Goal: Task Accomplishment & Management: Manage account settings

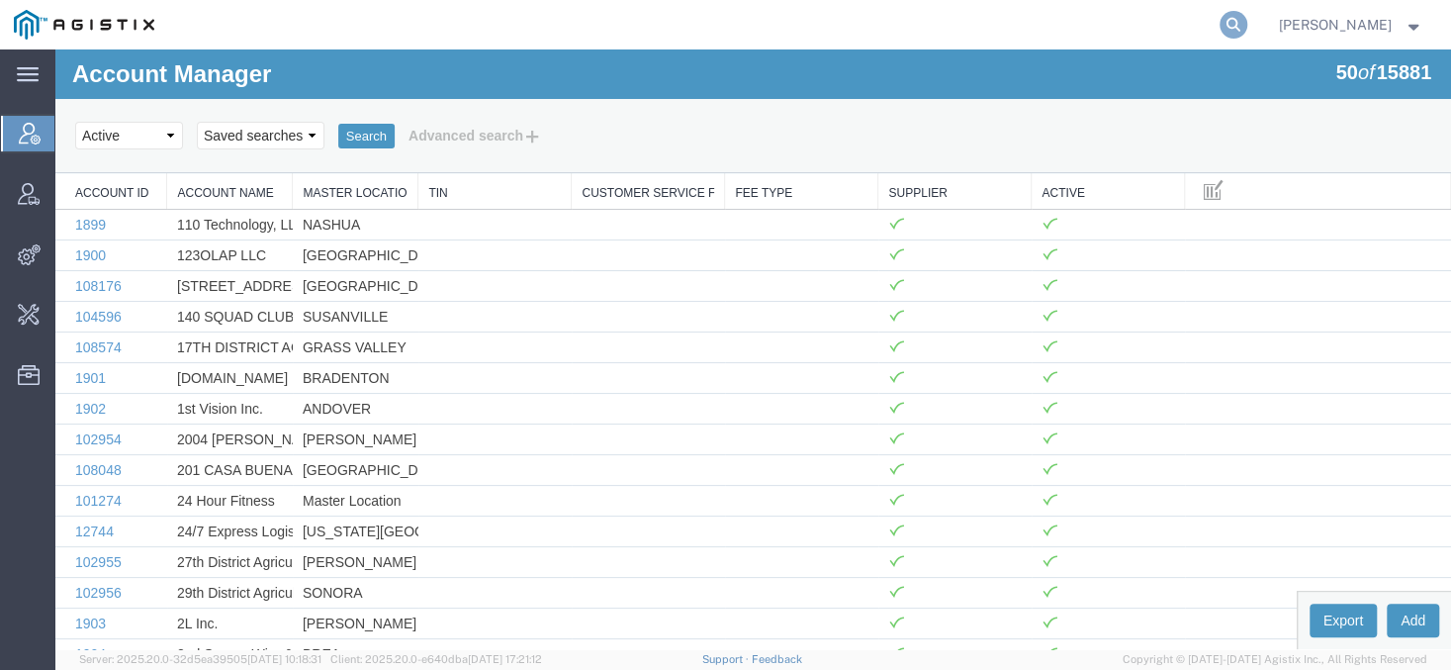
click at [1247, 29] on icon at bounding box center [1233, 25] width 28 height 28
type input "offline@synopsys"
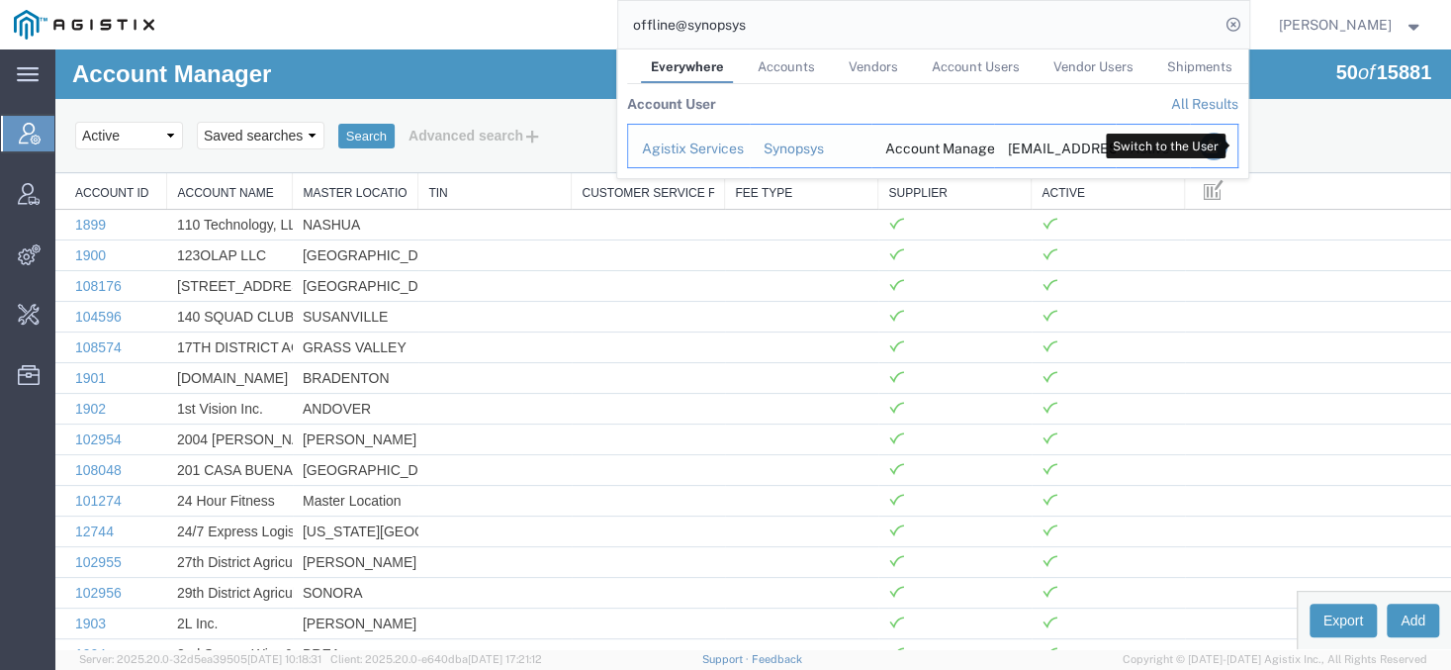
click at [1226, 153] on icon "Search Results" at bounding box center [1213, 147] width 28 height 28
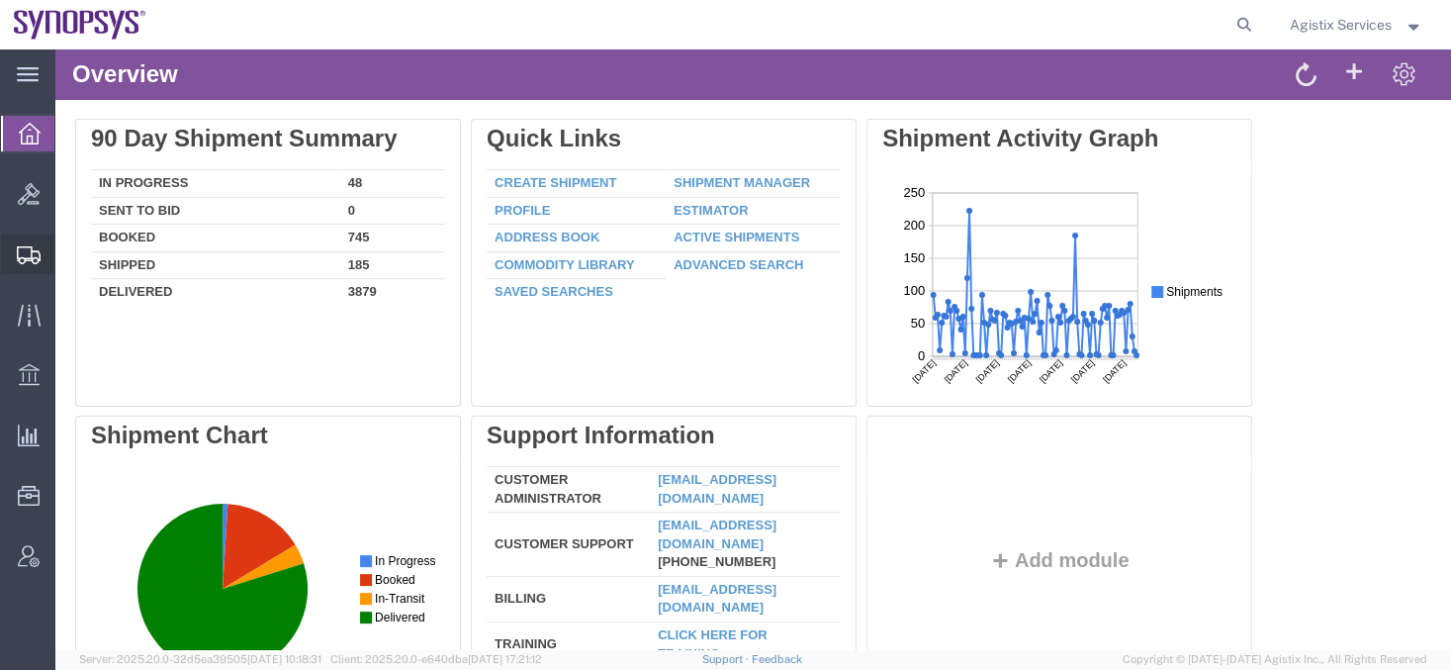
click at [0, 0] on span "Shipment Manager" at bounding box center [0, 0] width 0 height 0
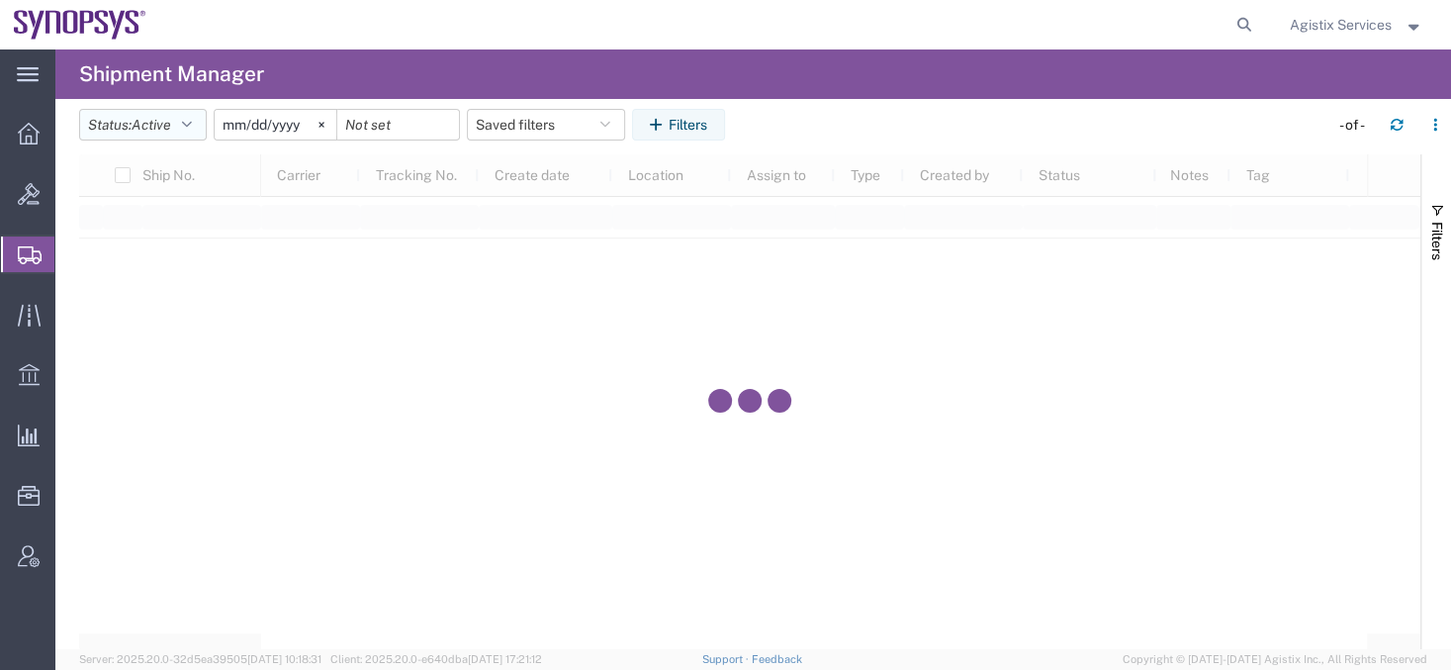
click at [143, 131] on span "Active" at bounding box center [152, 125] width 40 height 16
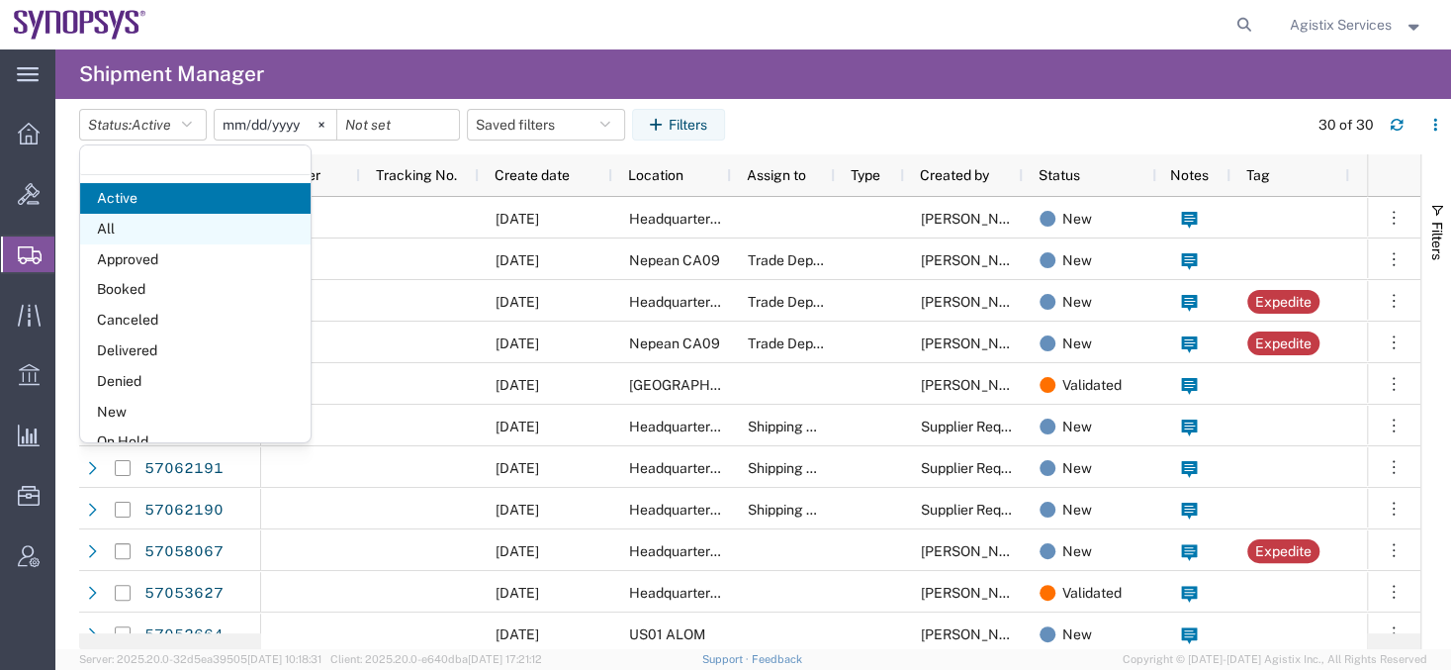
click at [159, 235] on span "All" at bounding box center [195, 229] width 230 height 31
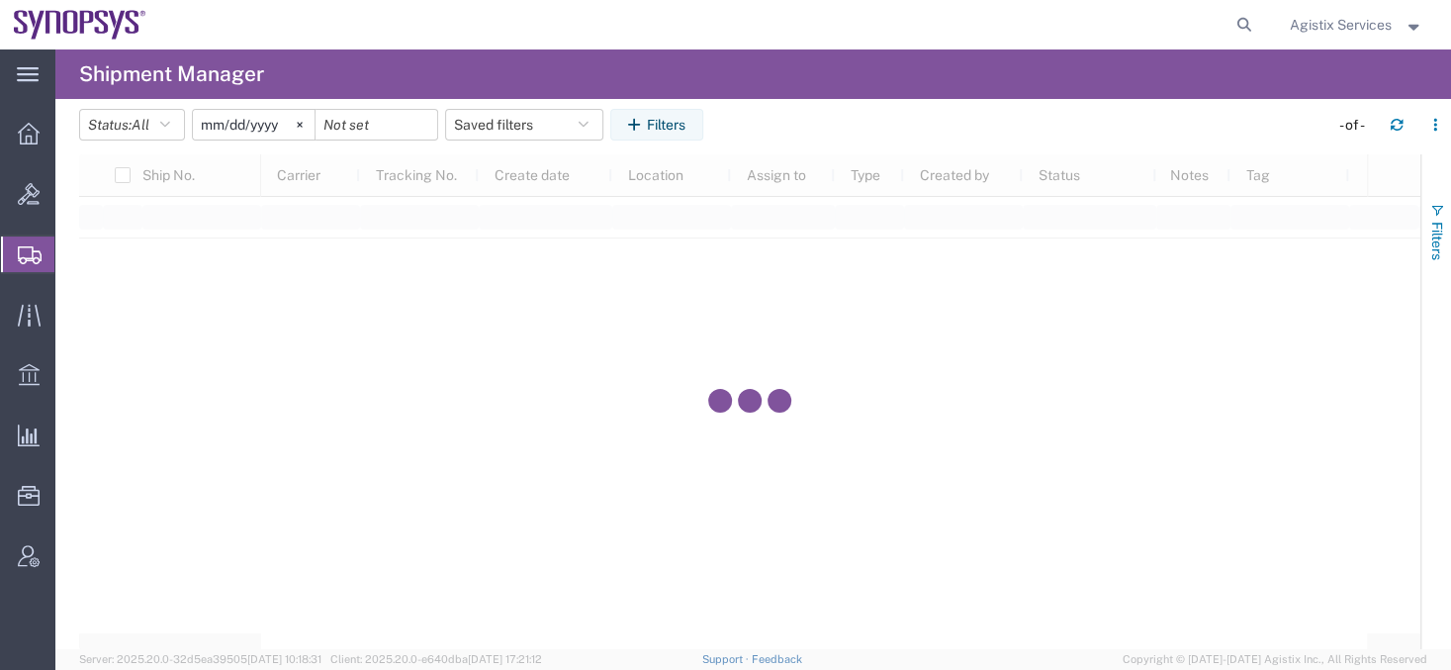
click at [1425, 218] on button "Filters" at bounding box center [1436, 231] width 30 height 107
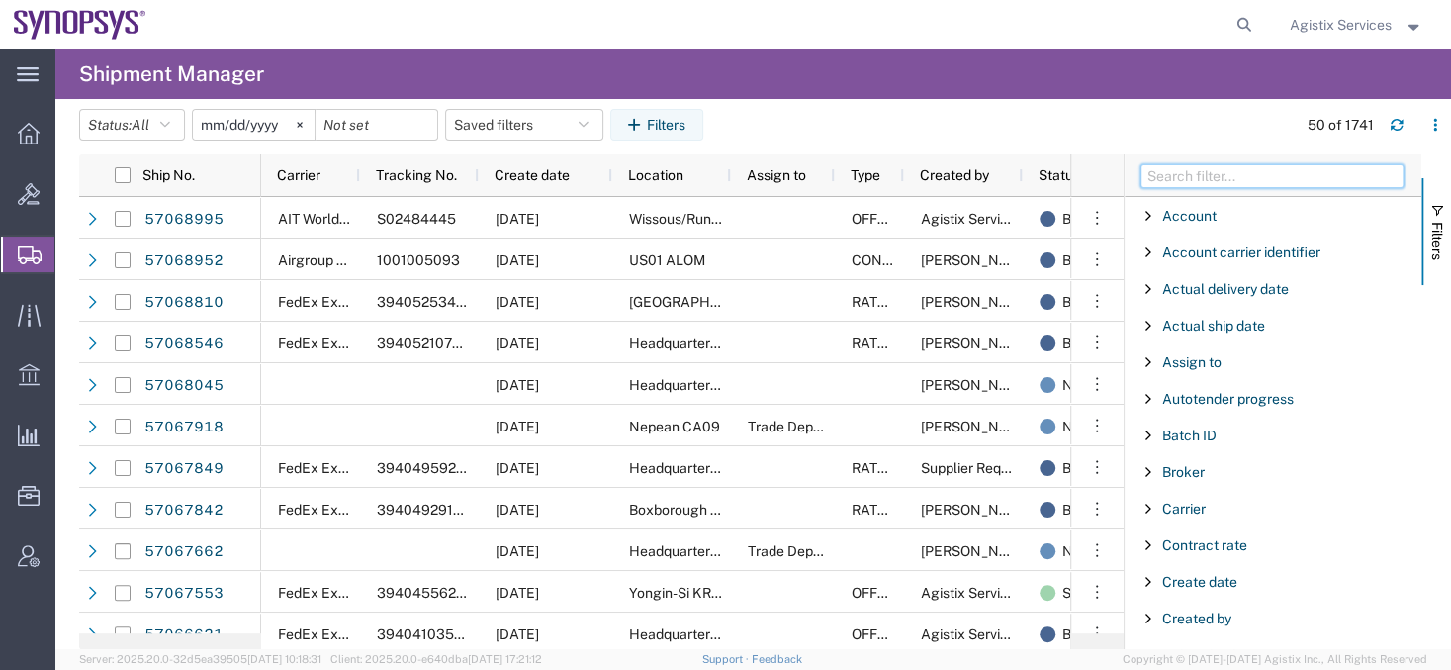
click at [1305, 167] on input "Filter Columns Input" at bounding box center [1271, 176] width 263 height 24
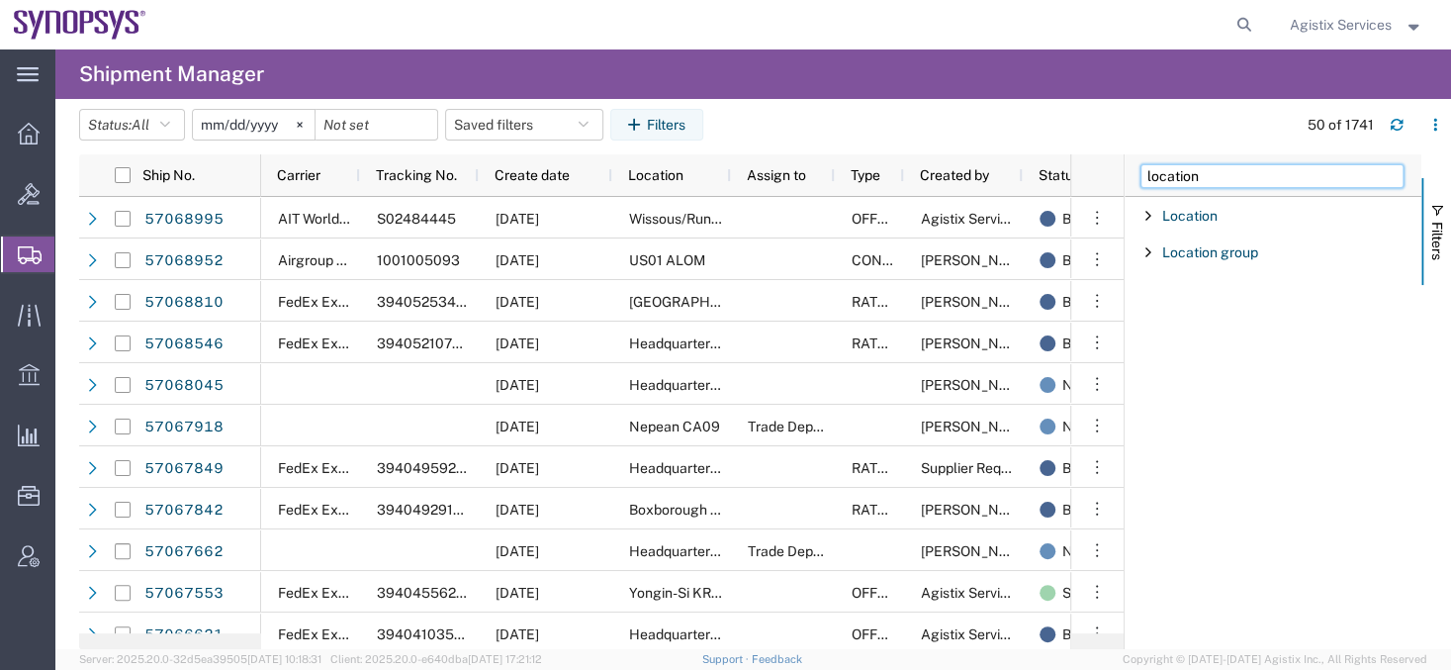
type input "location"
click at [1146, 202] on div "Location" at bounding box center [1272, 216] width 297 height 36
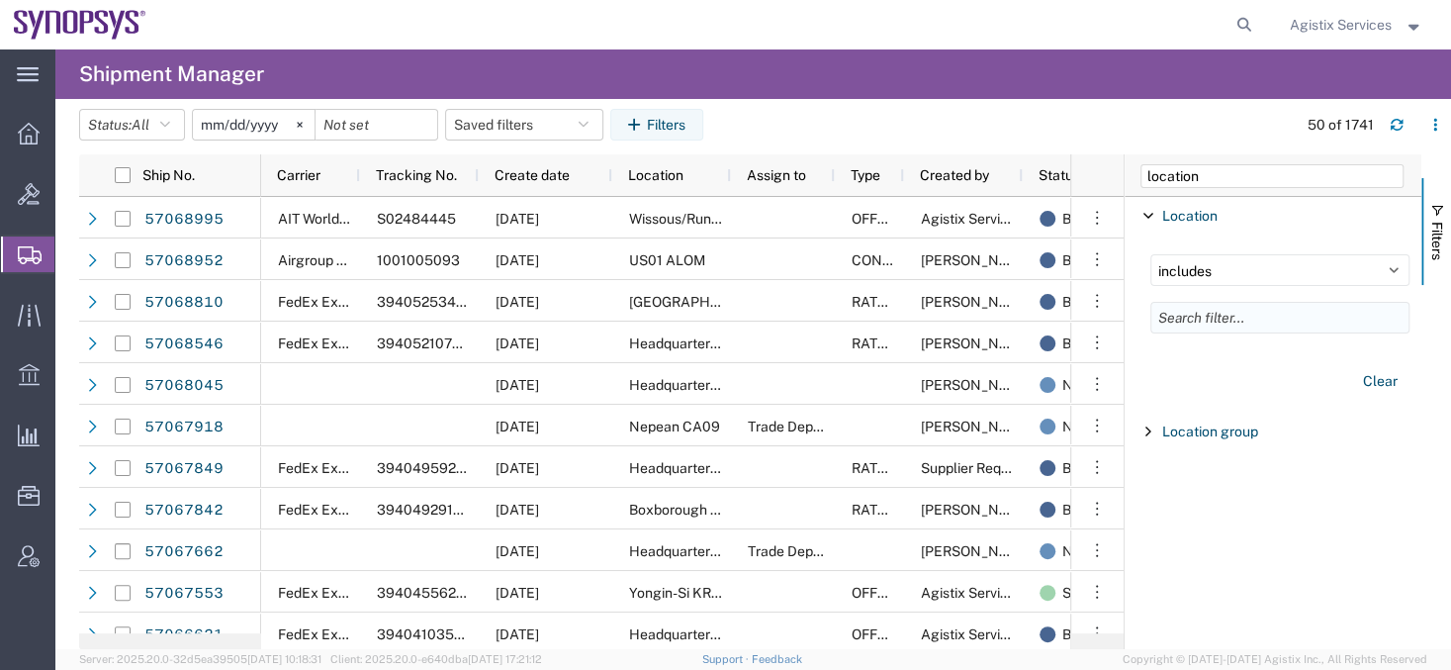
click at [1179, 317] on input "Filter List 2 Filters" at bounding box center [1279, 318] width 259 height 32
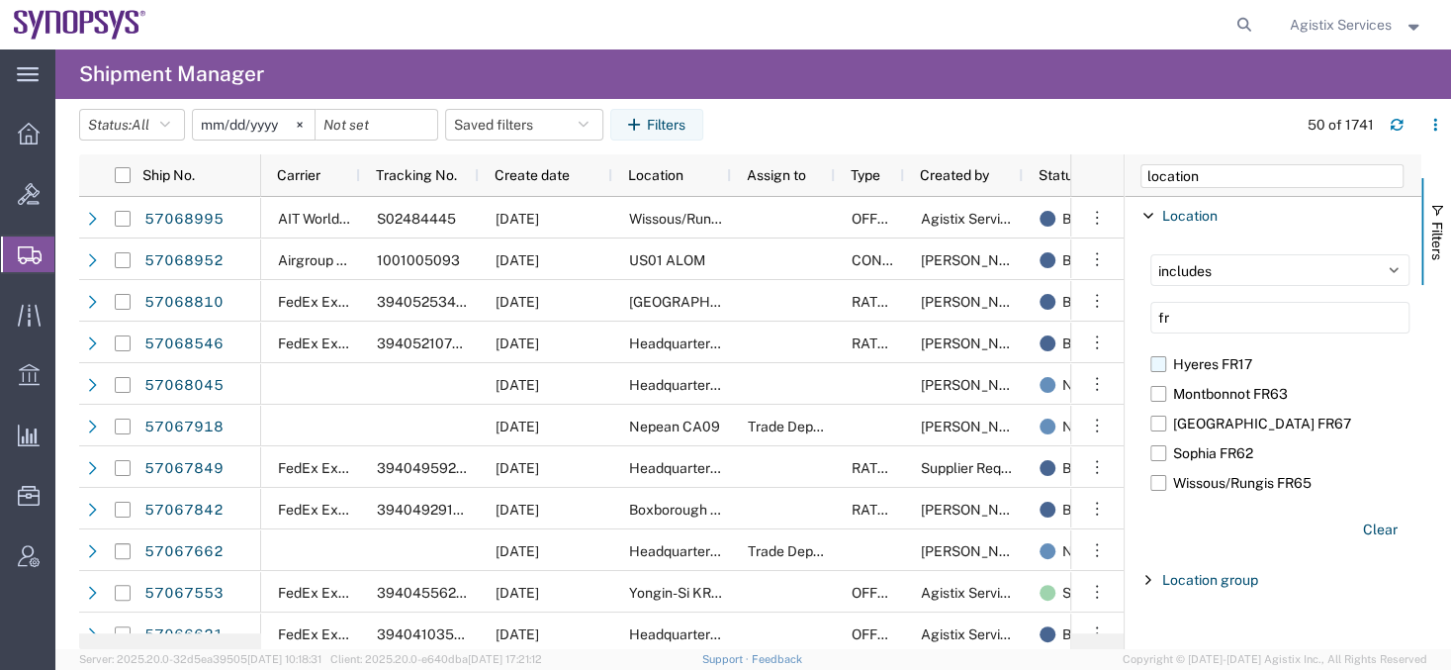
type input "fr"
click at [1160, 368] on label "Hyeres FR17" at bounding box center [1279, 364] width 259 height 30
click at [0, 0] on input "Hyeres FR17" at bounding box center [0, 0] width 0 height 0
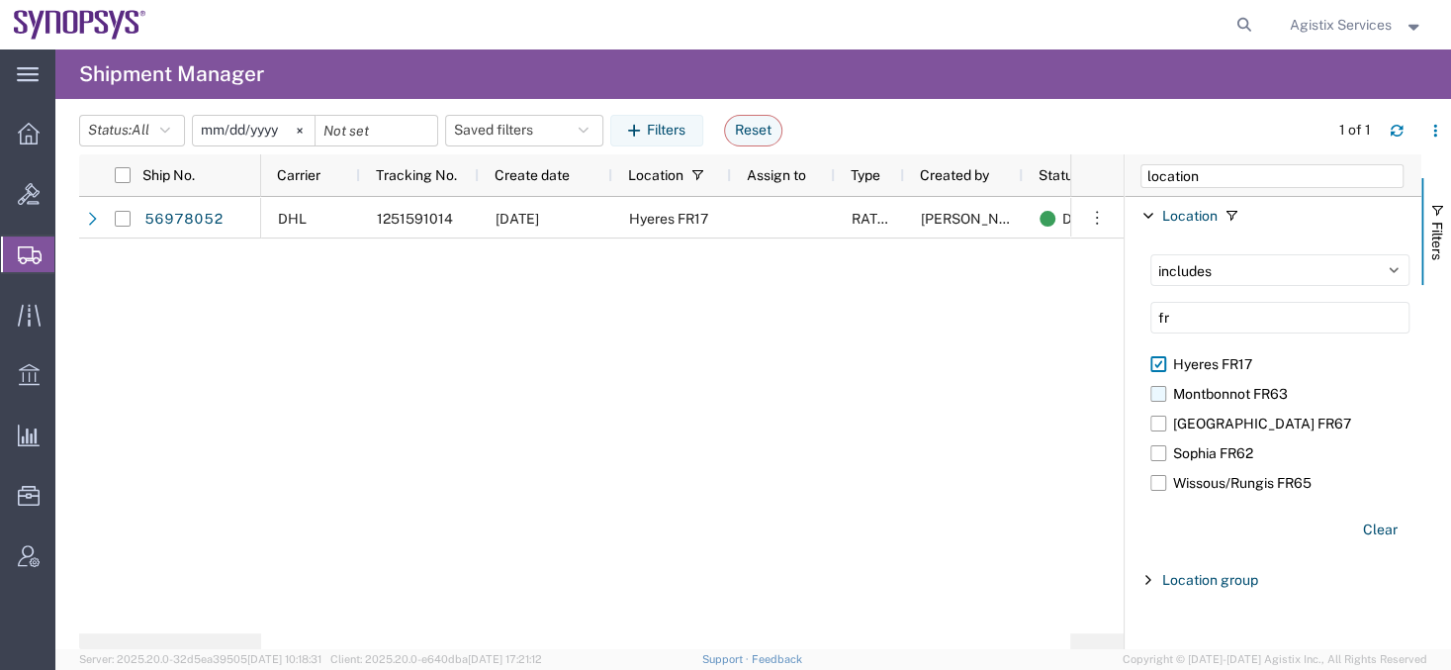
click at [1158, 393] on label "Montbonnot FR63" at bounding box center [1279, 394] width 259 height 30
click at [0, 0] on input "Montbonnot FR63" at bounding box center [0, 0] width 0 height 0
click at [1160, 420] on label "Montpellier FR67" at bounding box center [1279, 423] width 259 height 30
click at [0, 0] on input "Montpellier FR67" at bounding box center [0, 0] width 0 height 0
click at [1158, 462] on label "Sophia FR62" at bounding box center [1279, 453] width 259 height 30
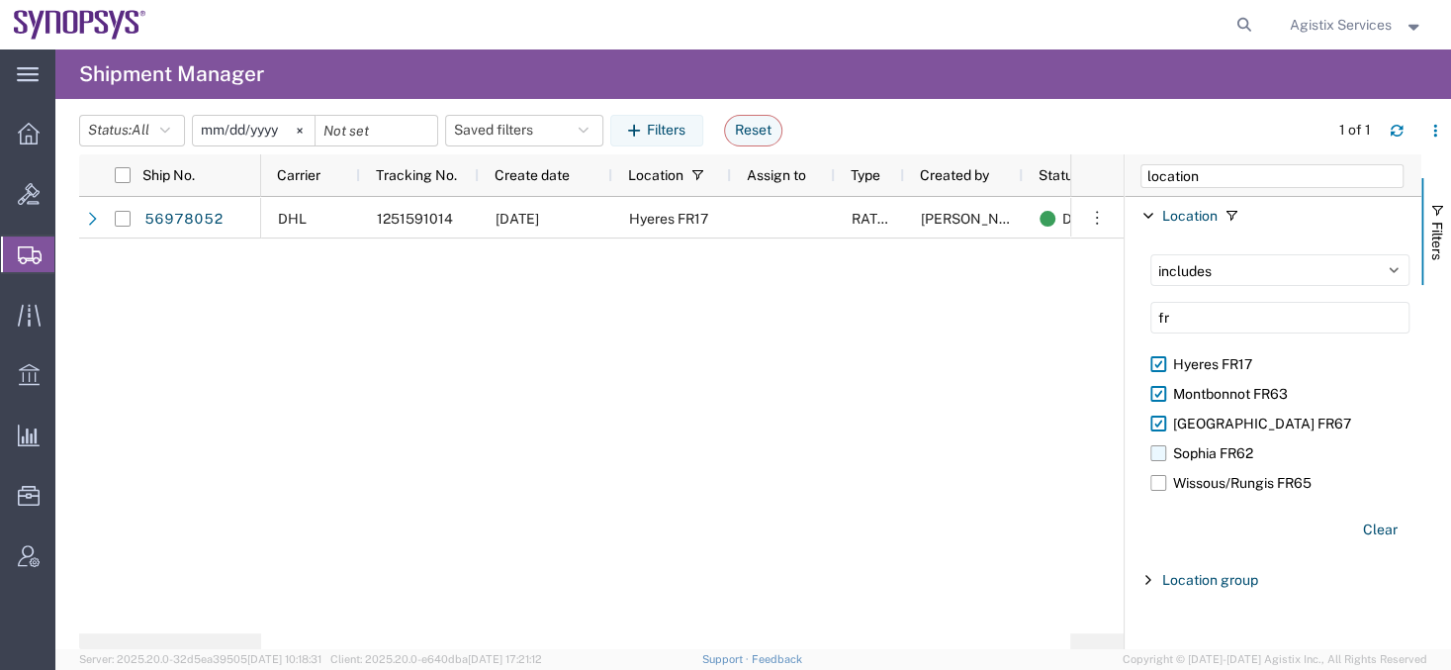
click at [0, 0] on input "Sophia FR62" at bounding box center [0, 0] width 0 height 0
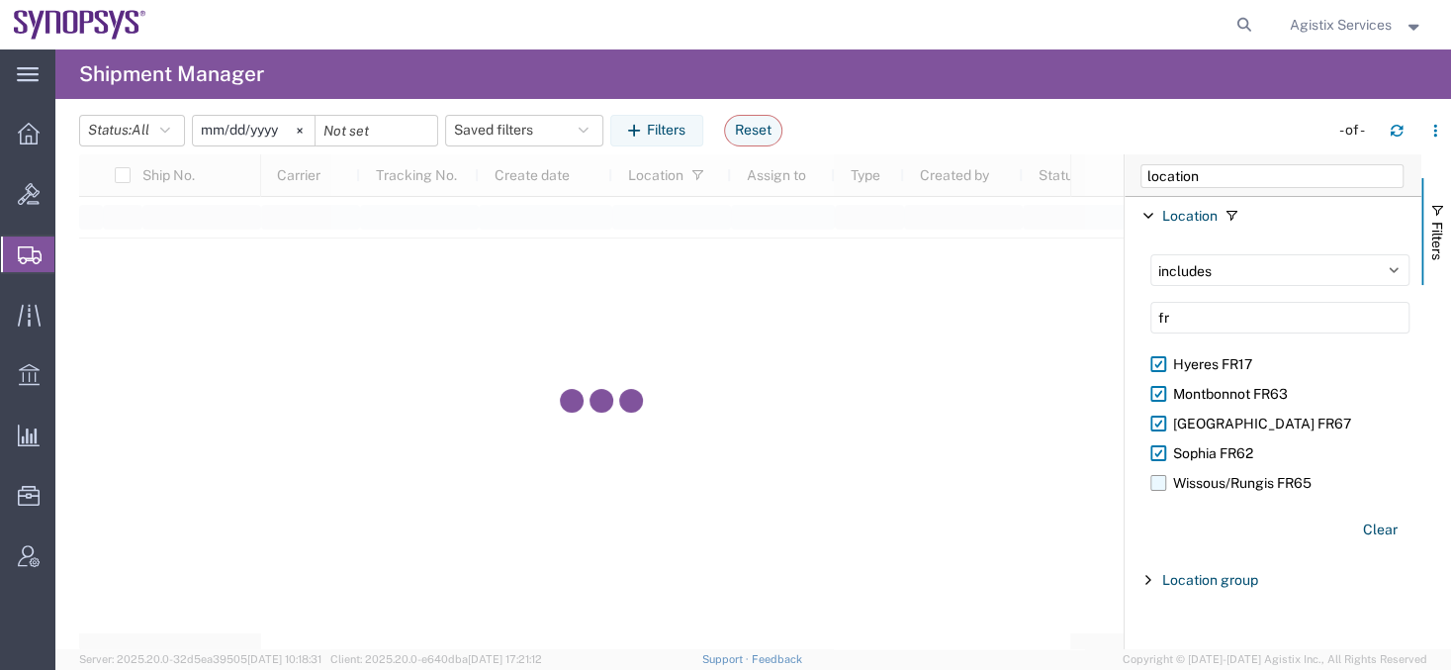
click at [1156, 483] on label "Wissous/Rungis FR65" at bounding box center [1279, 483] width 259 height 30
click at [0, 0] on input "Wissous/Rungis FR65" at bounding box center [0, 0] width 0 height 0
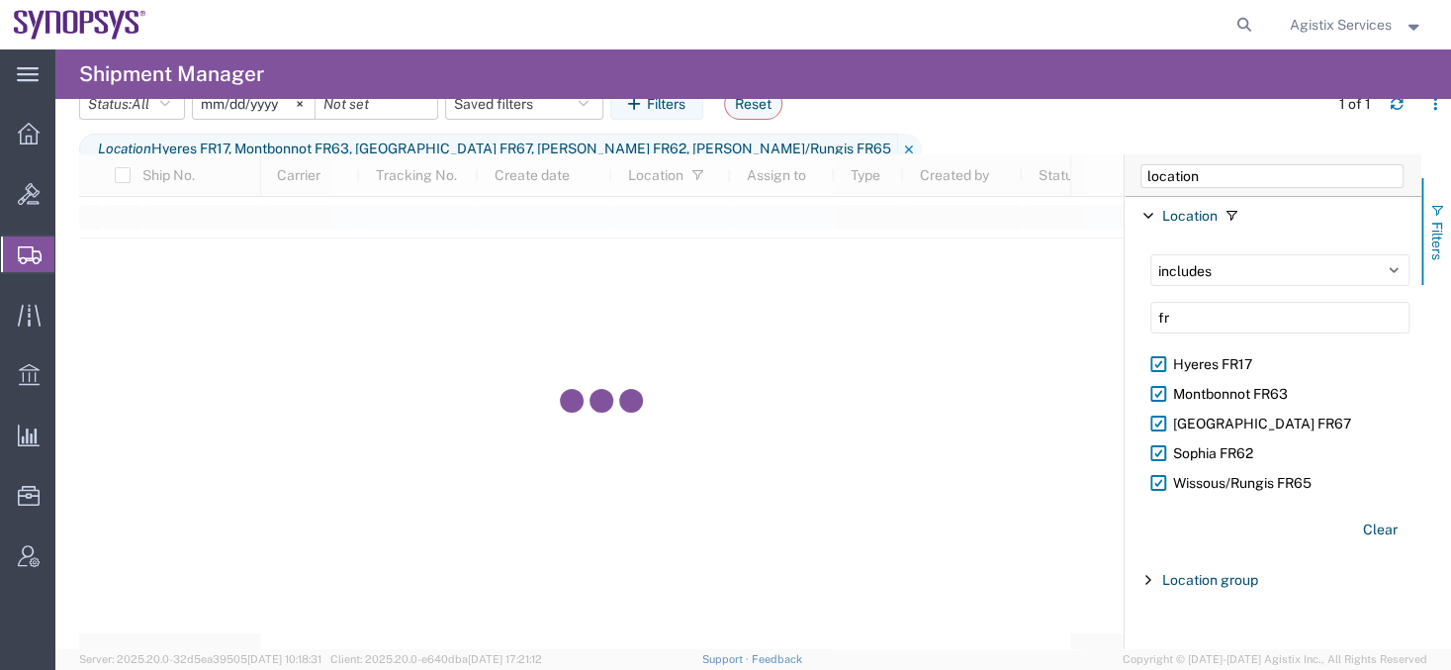
click at [1427, 222] on button "Filters" at bounding box center [1436, 231] width 30 height 107
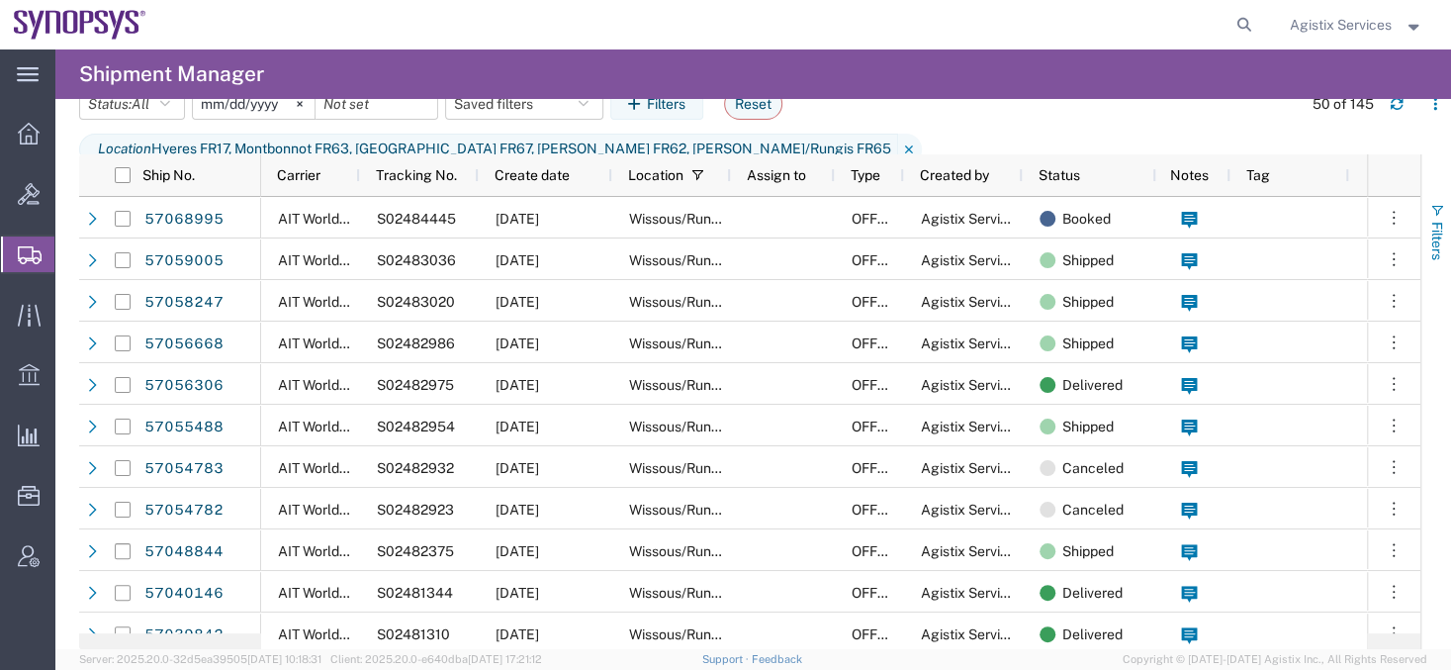
click at [1440, 223] on span "Filters" at bounding box center [1437, 241] width 16 height 39
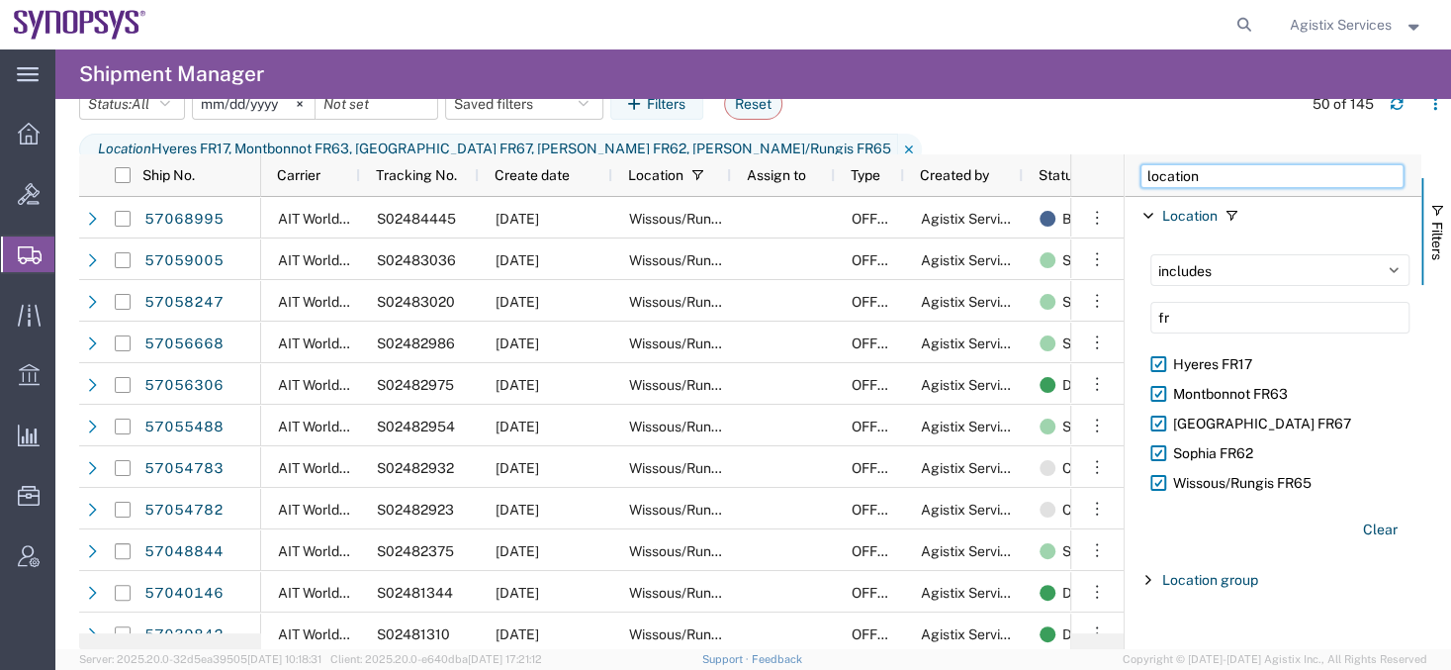
drag, startPoint x: 1206, startPoint y: 176, endPoint x: 1032, endPoint y: 117, distance: 183.0
click at [1140, 164] on input "location" at bounding box center [1271, 176] width 263 height 24
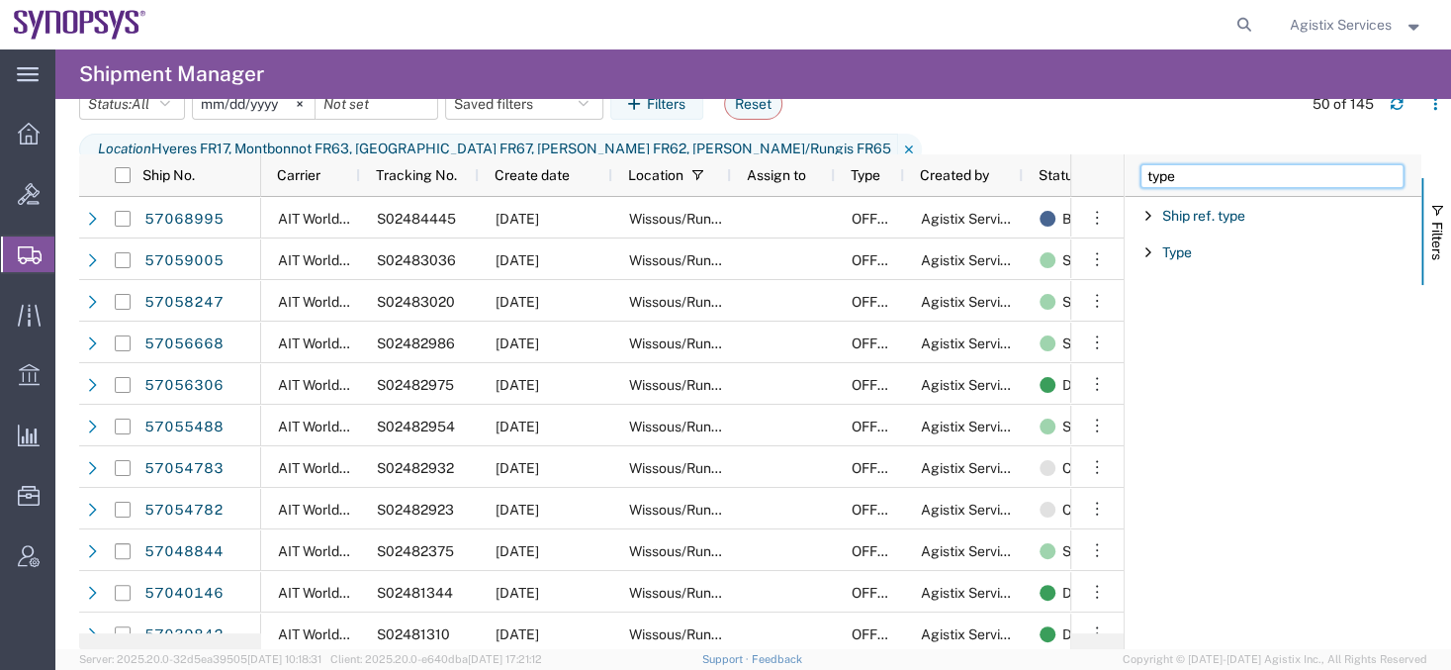
type input "type"
click at [1148, 247] on span "Filter List 2 Filters" at bounding box center [1148, 252] width 16 height 16
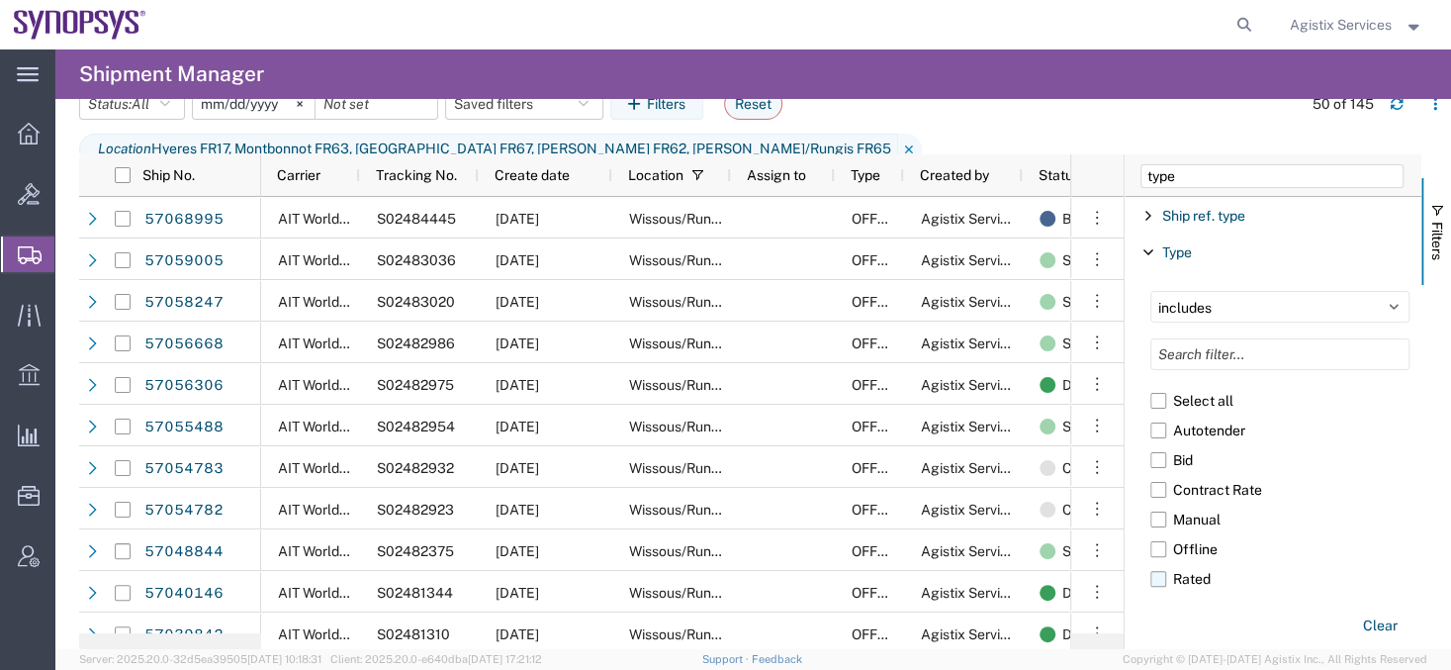
click at [1151, 577] on label "Rated" at bounding box center [1279, 579] width 259 height 30
click at [0, 0] on input "Rated" at bounding box center [0, 0] width 0 height 0
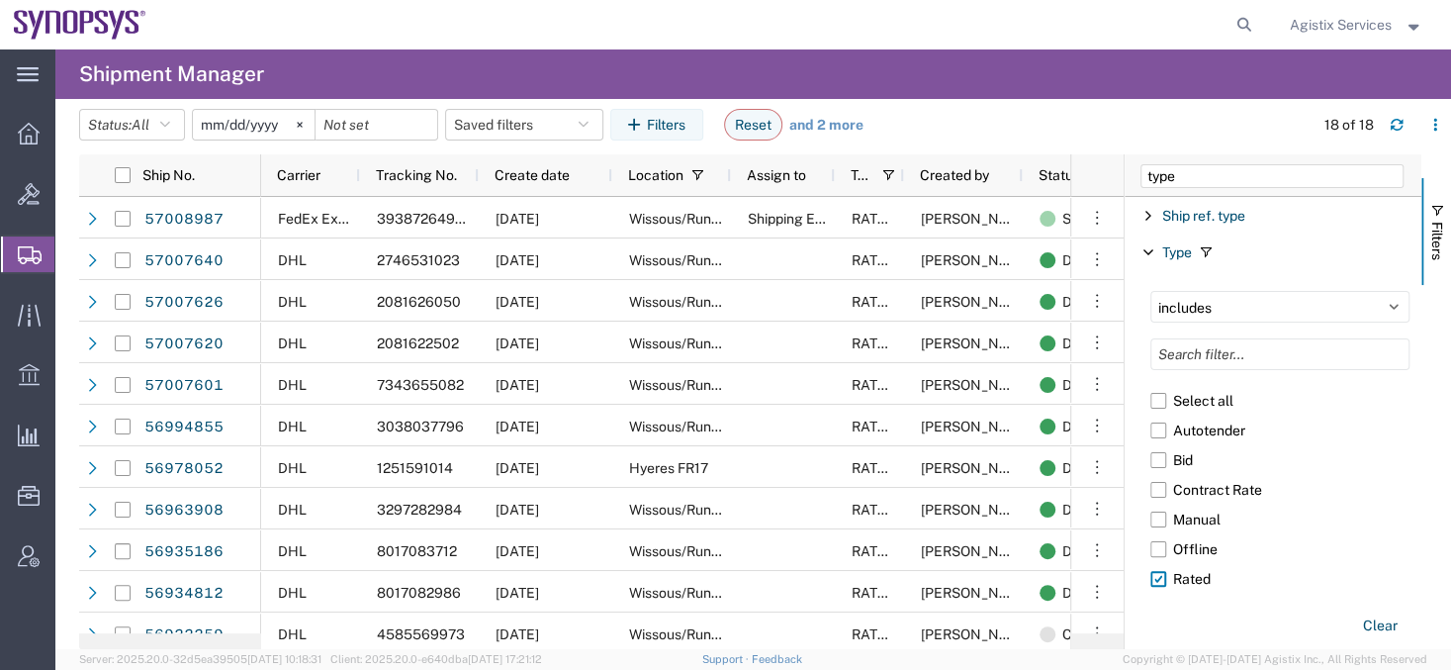
click at [1281, 134] on agx-table-filter-chips "Status: All Active All Approved Booked Canceled Delivered Denied New On Hold Pe…" at bounding box center [691, 131] width 1224 height 45
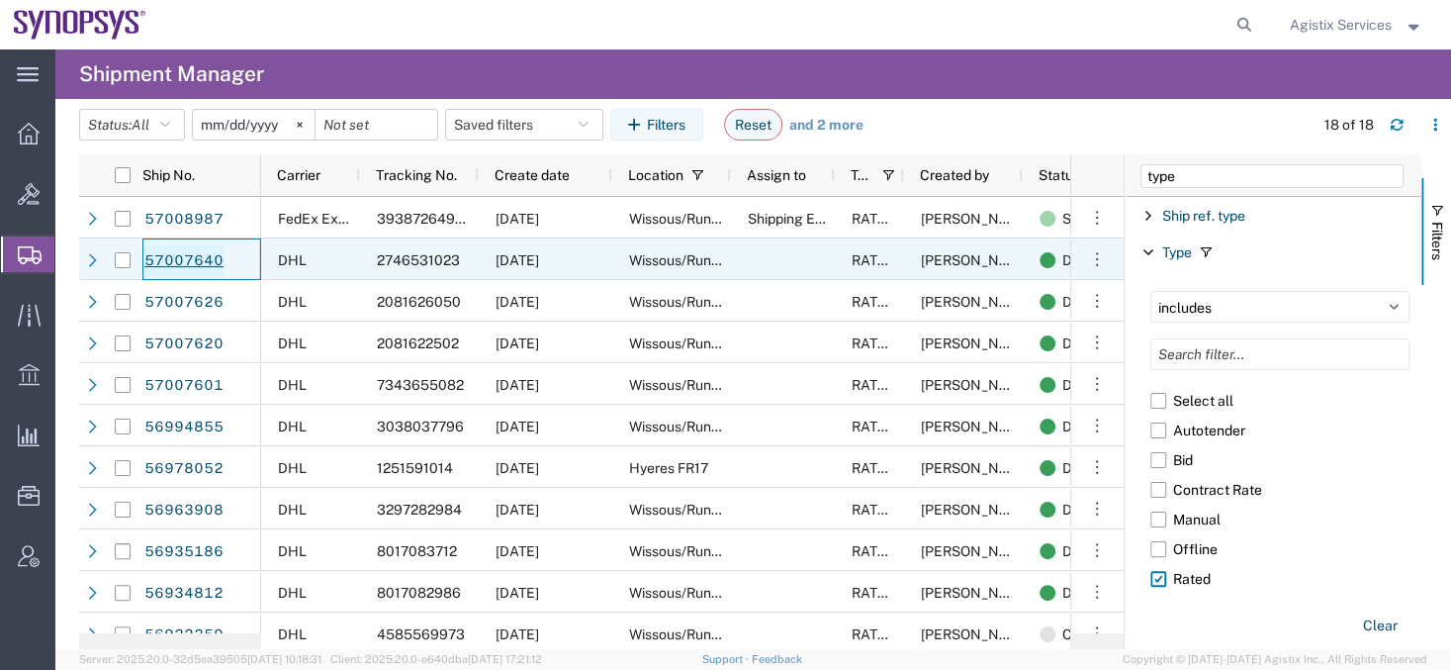
click at [177, 253] on link "57007640" at bounding box center [183, 261] width 81 height 32
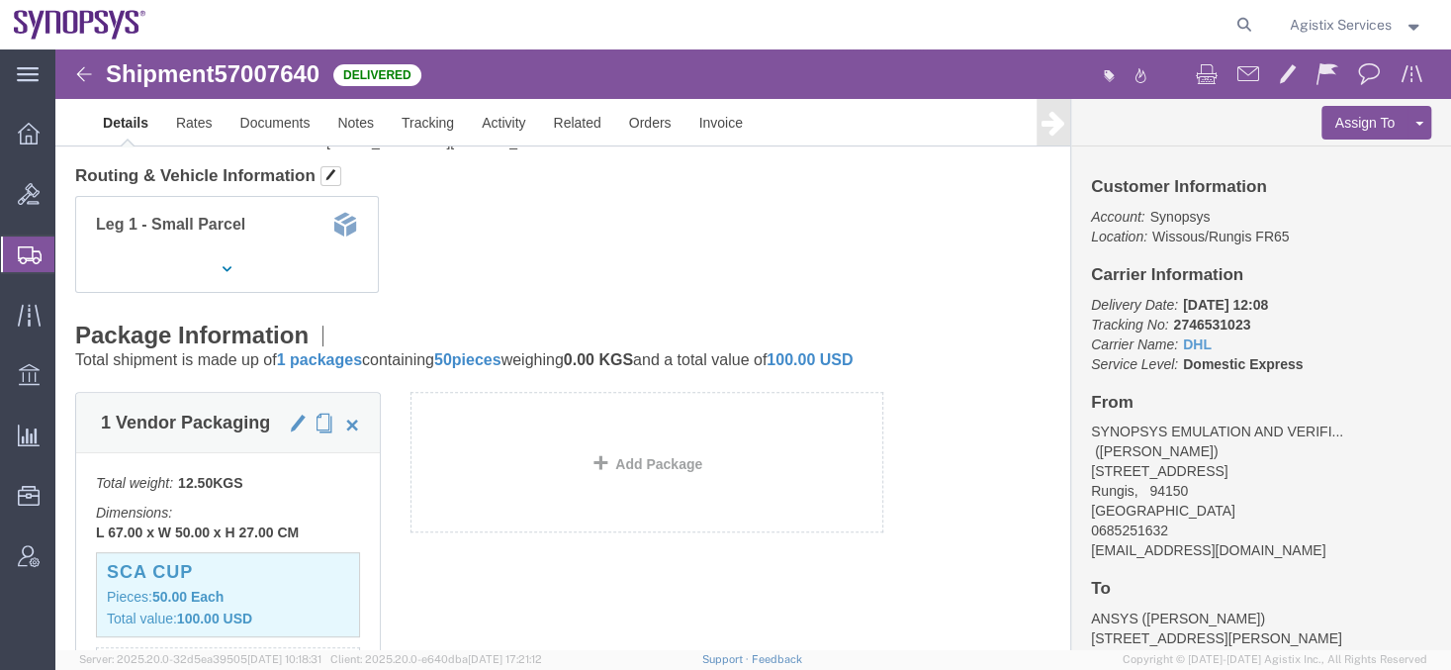
scroll to position [210, 0]
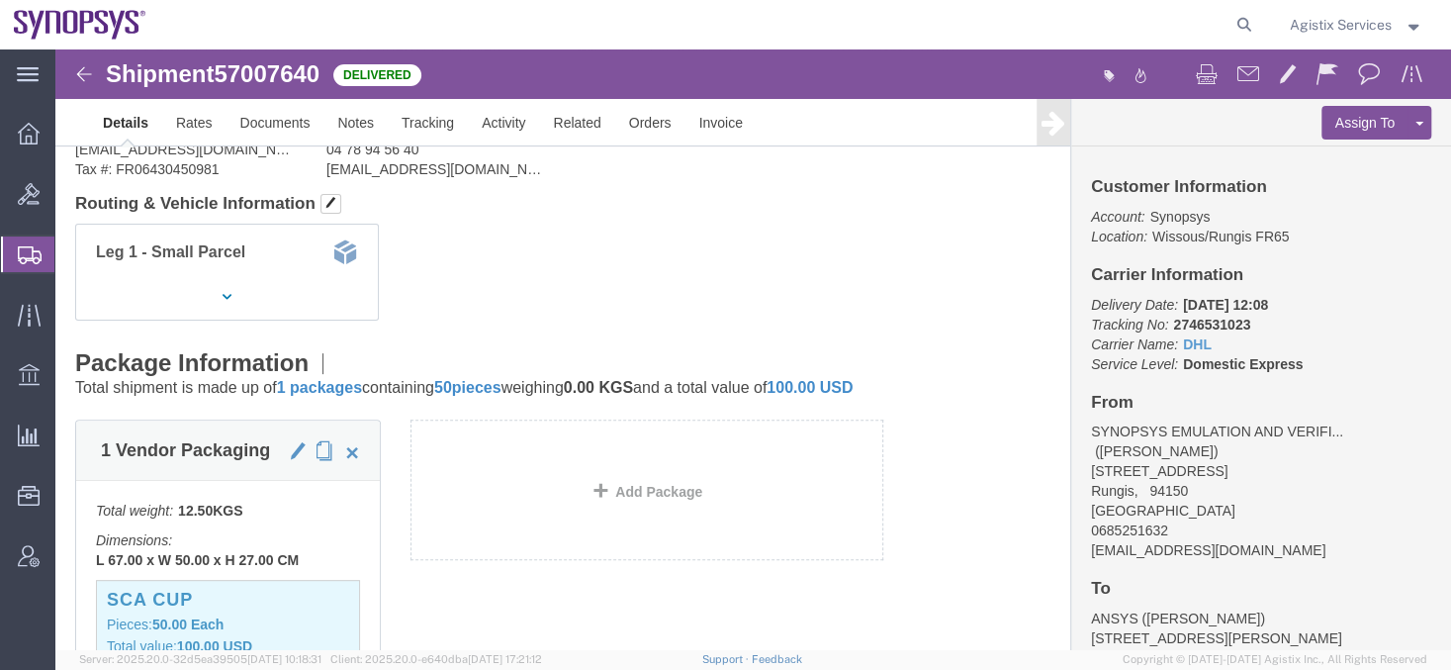
click at [1338, 21] on span "Agistix Services" at bounding box center [1341, 25] width 102 height 22
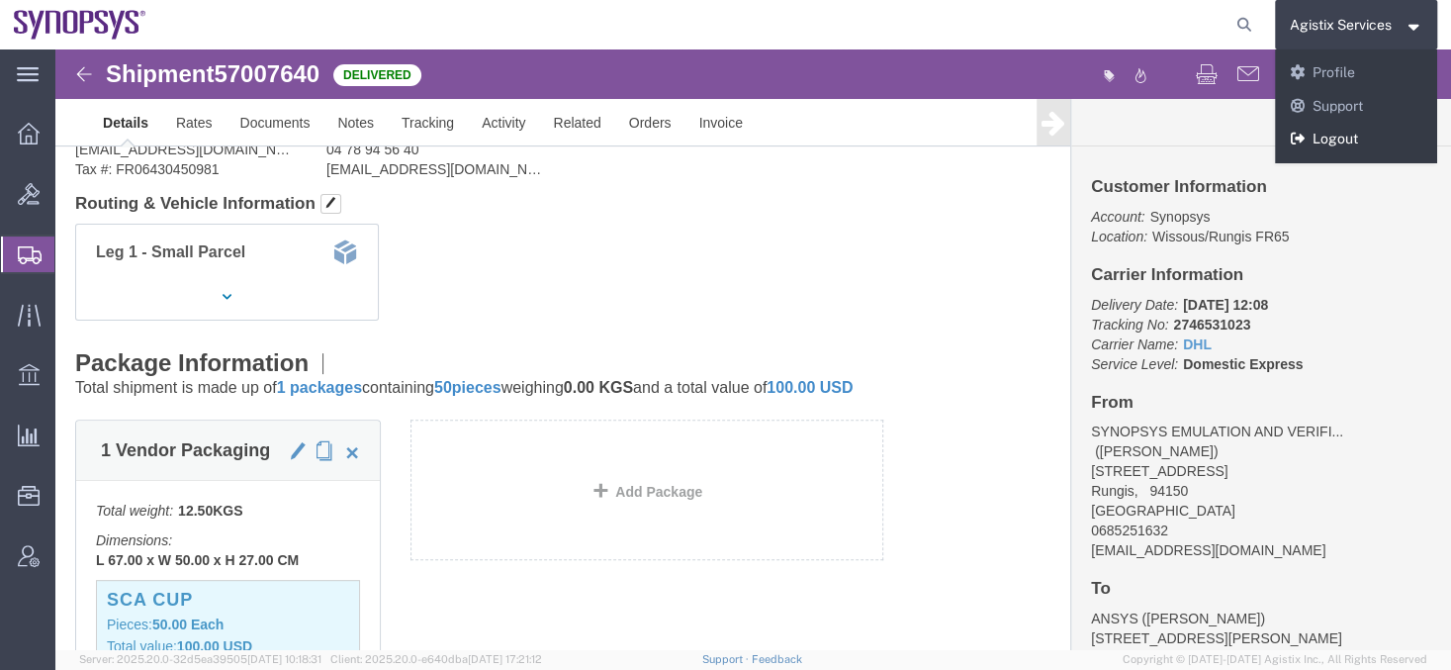
click at [1311, 143] on link "Logout" at bounding box center [1356, 140] width 163 height 34
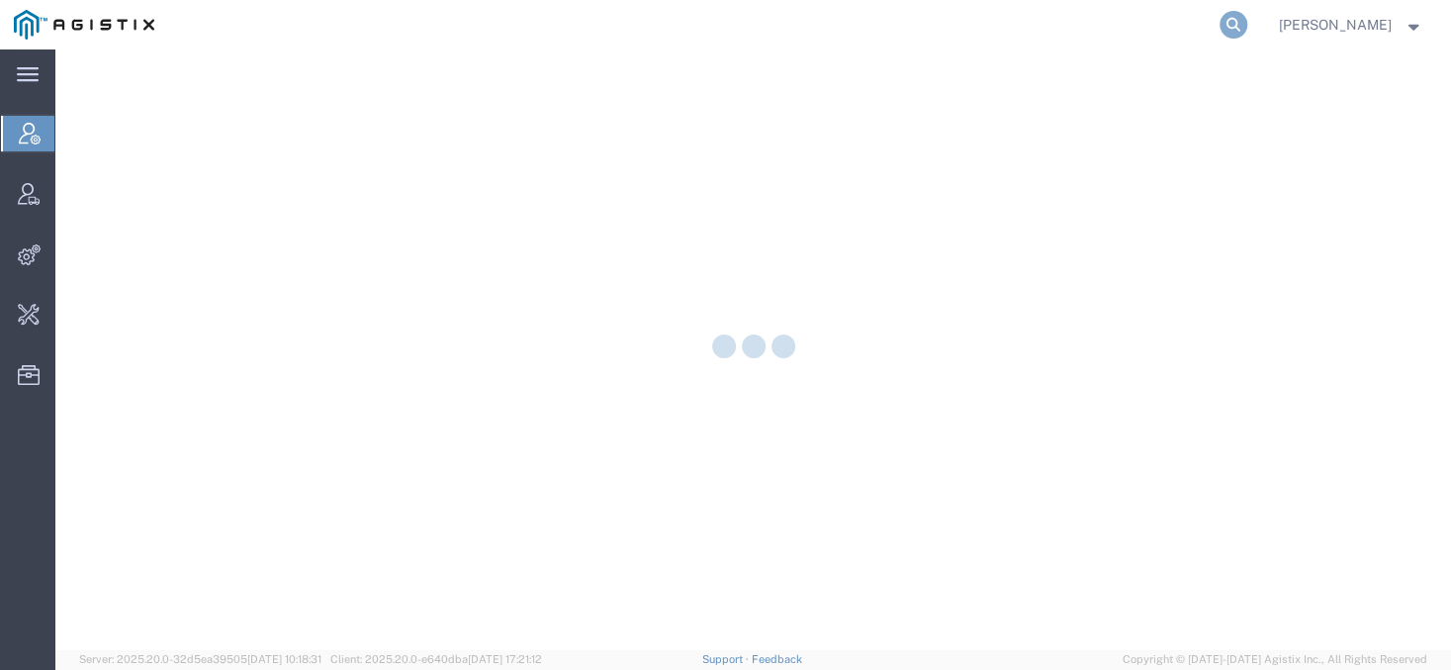
click at [1247, 29] on icon at bounding box center [1233, 25] width 28 height 28
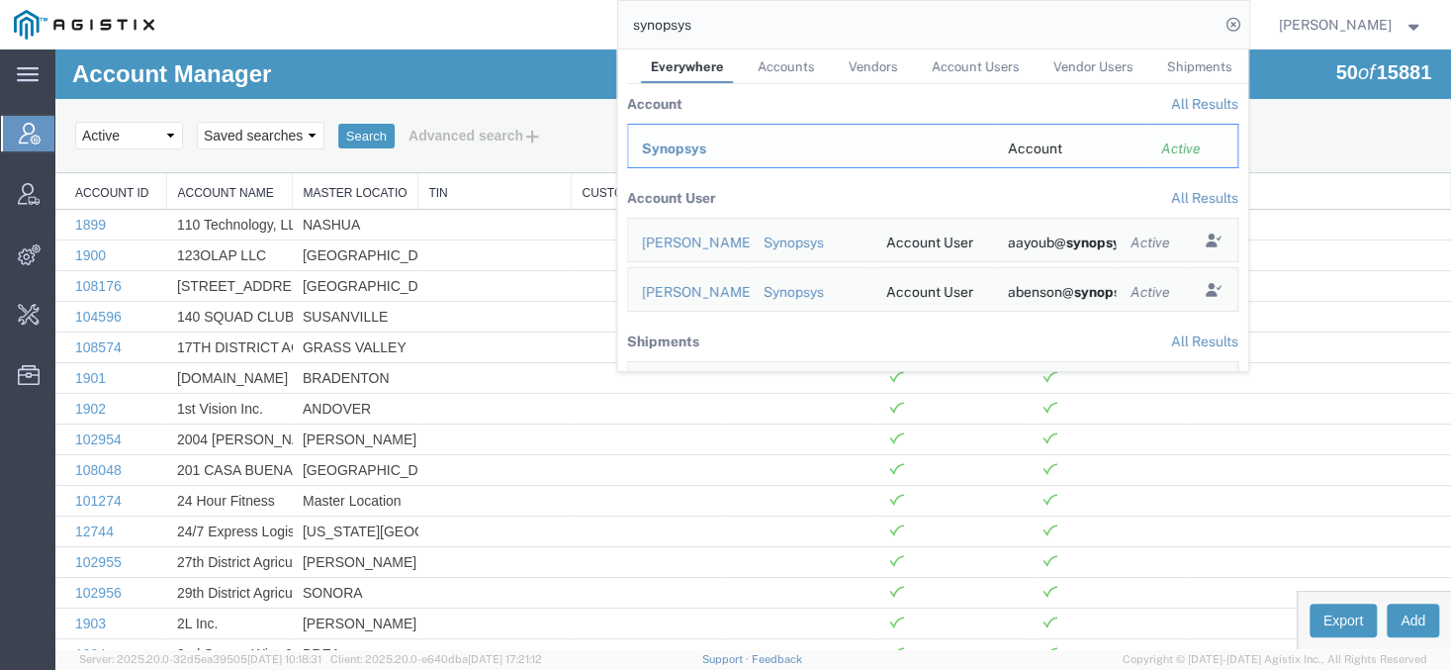
click at [692, 165] on td "Synopsys" at bounding box center [810, 146] width 367 height 45
click at [701, 149] on span "Synopsys" at bounding box center [674, 148] width 64 height 16
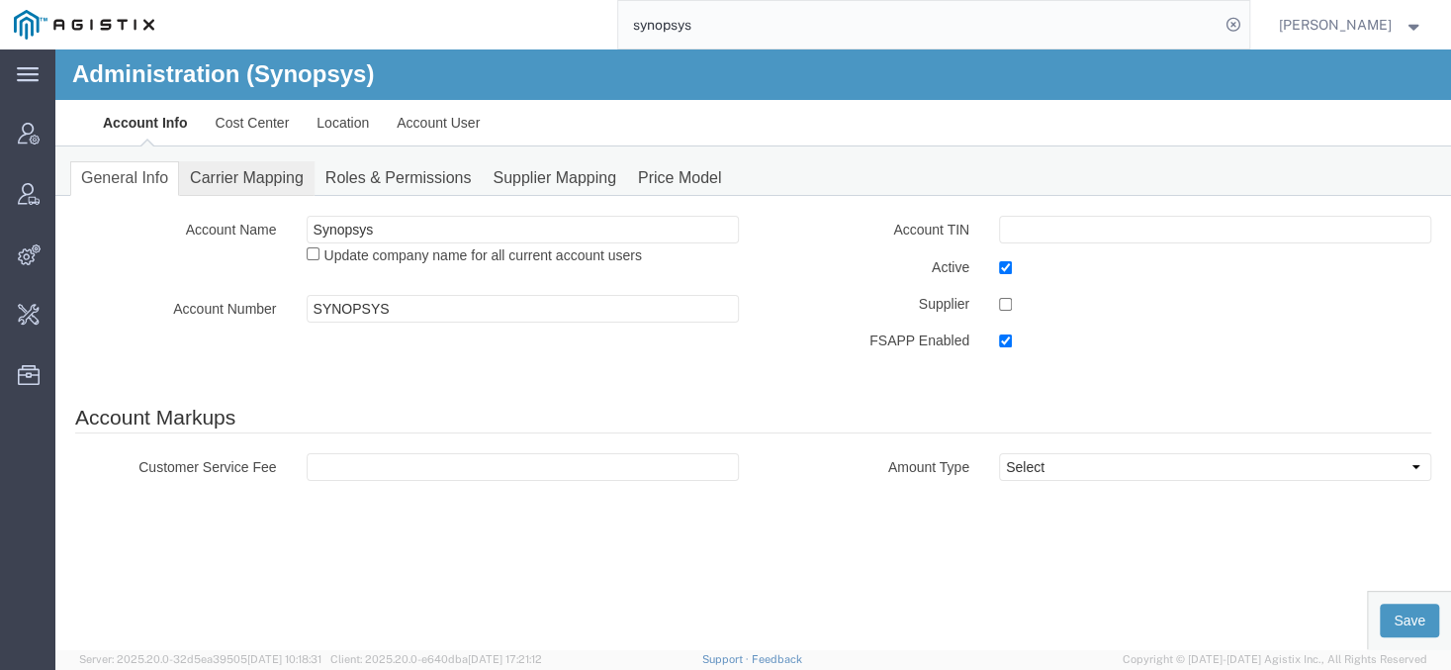
click at [235, 170] on link "Carrier Mapping" at bounding box center [246, 178] width 135 height 35
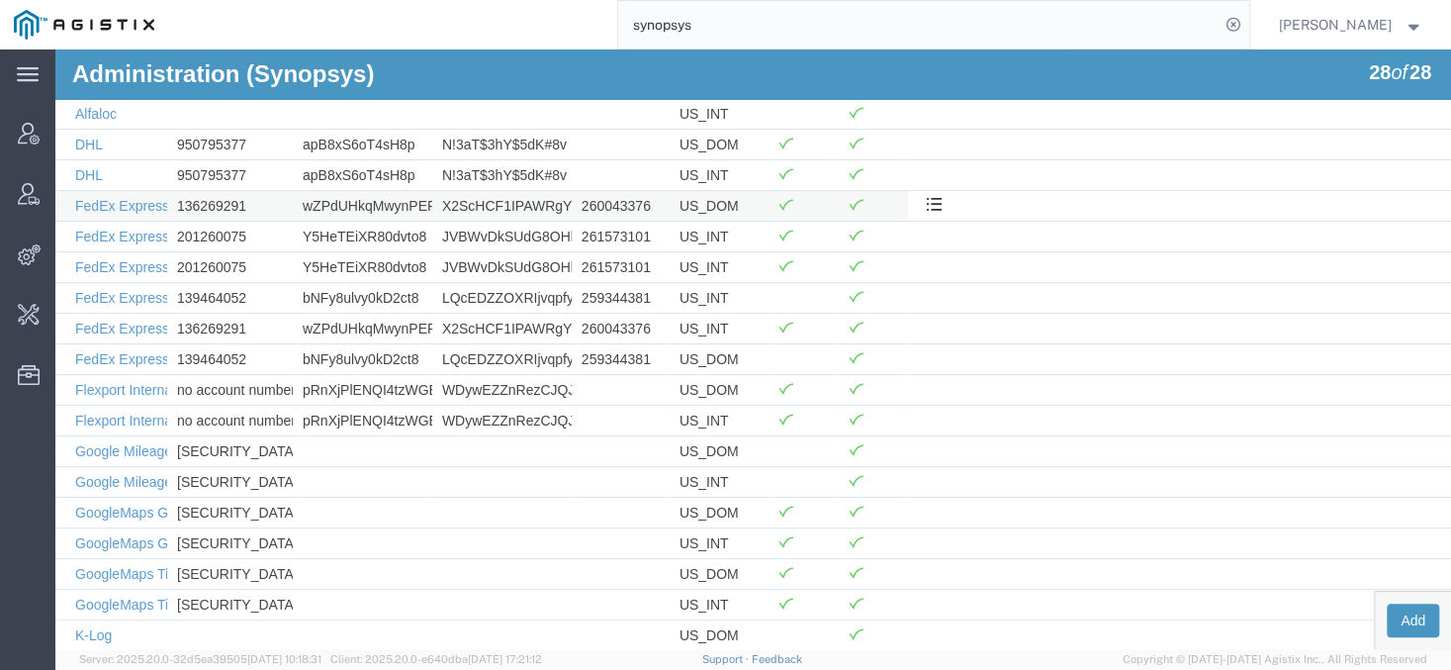
scroll to position [360, 0]
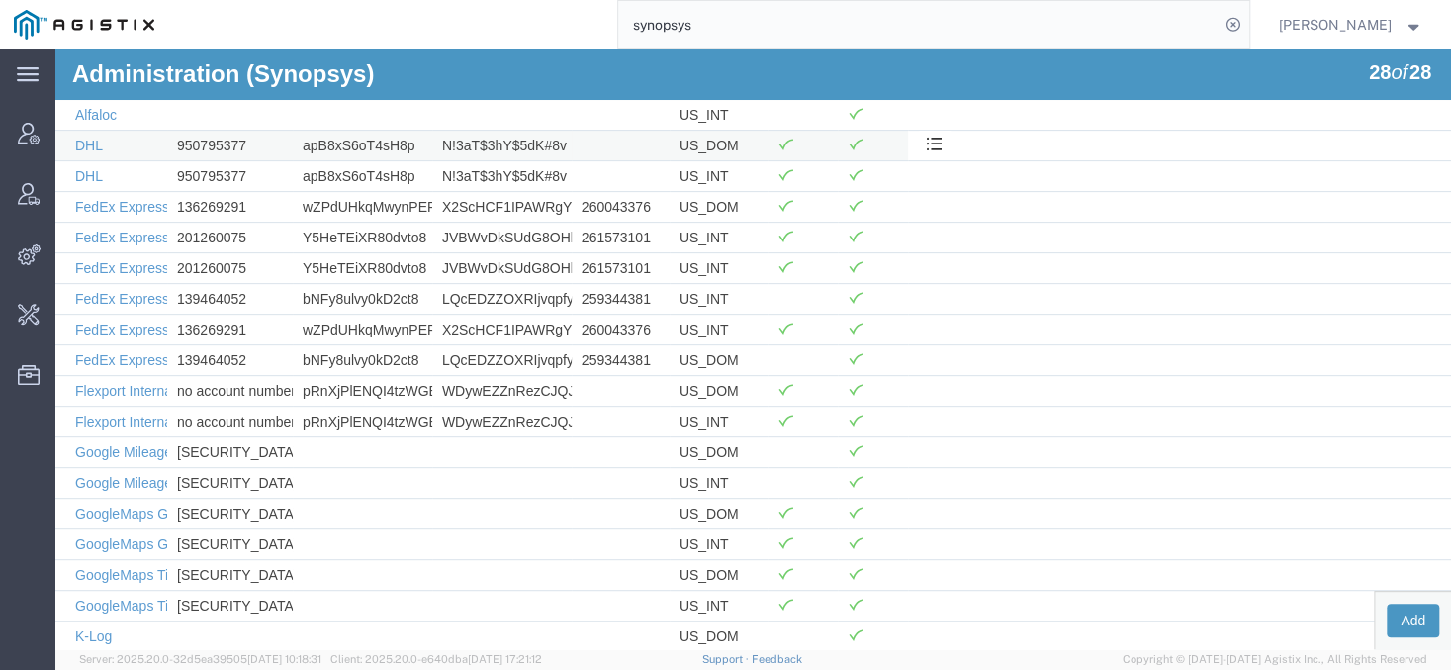
click at [225, 147] on td "950795377" at bounding box center [230, 145] width 126 height 31
copy td "950795377"
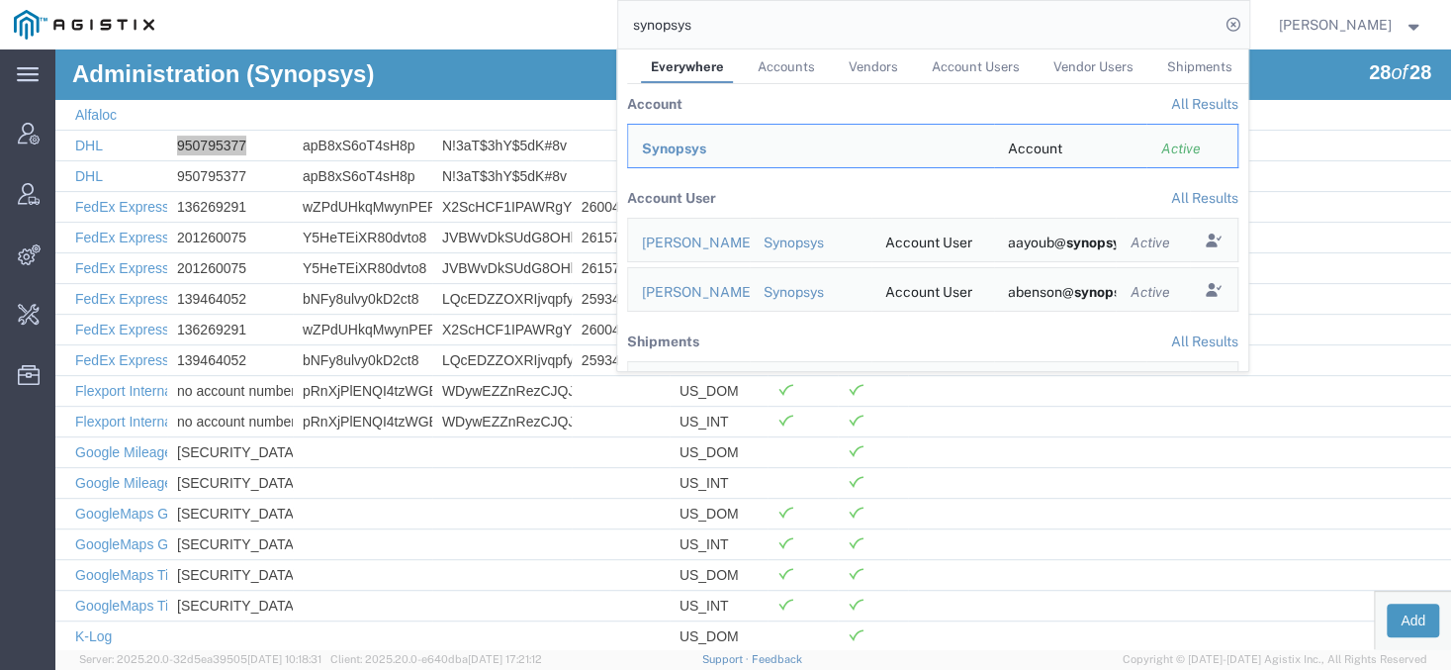
drag, startPoint x: 720, startPoint y: 24, endPoint x: 536, endPoint y: 12, distance: 184.3
click at [618, 12] on input "synopsys" at bounding box center [918, 24] width 601 height 47
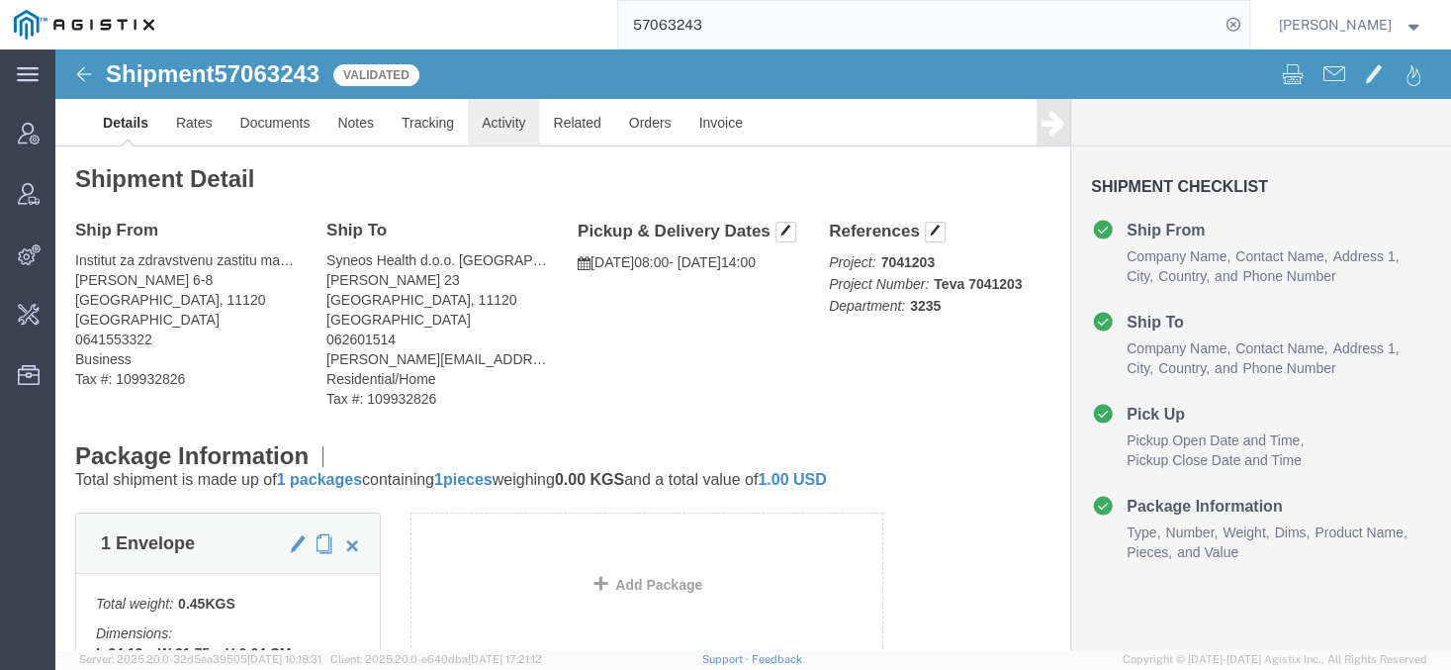
click link "Activity"
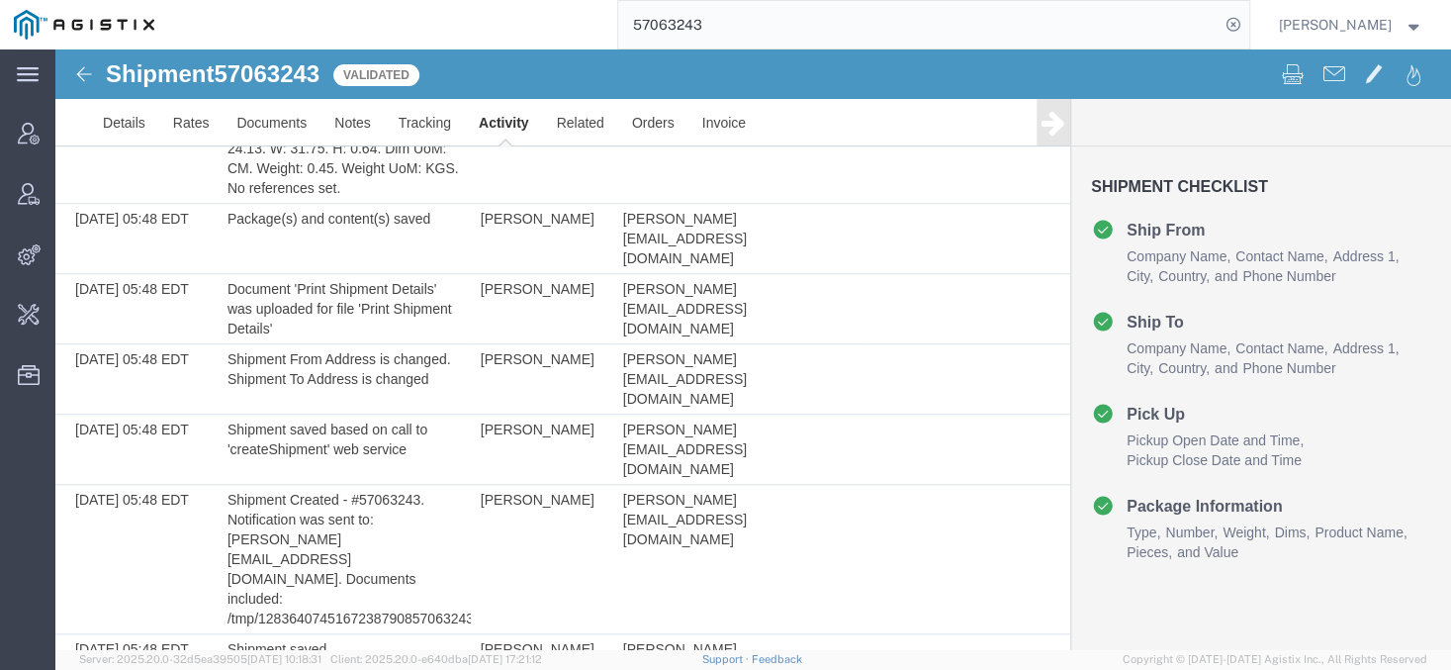
scroll to position [5278, 0]
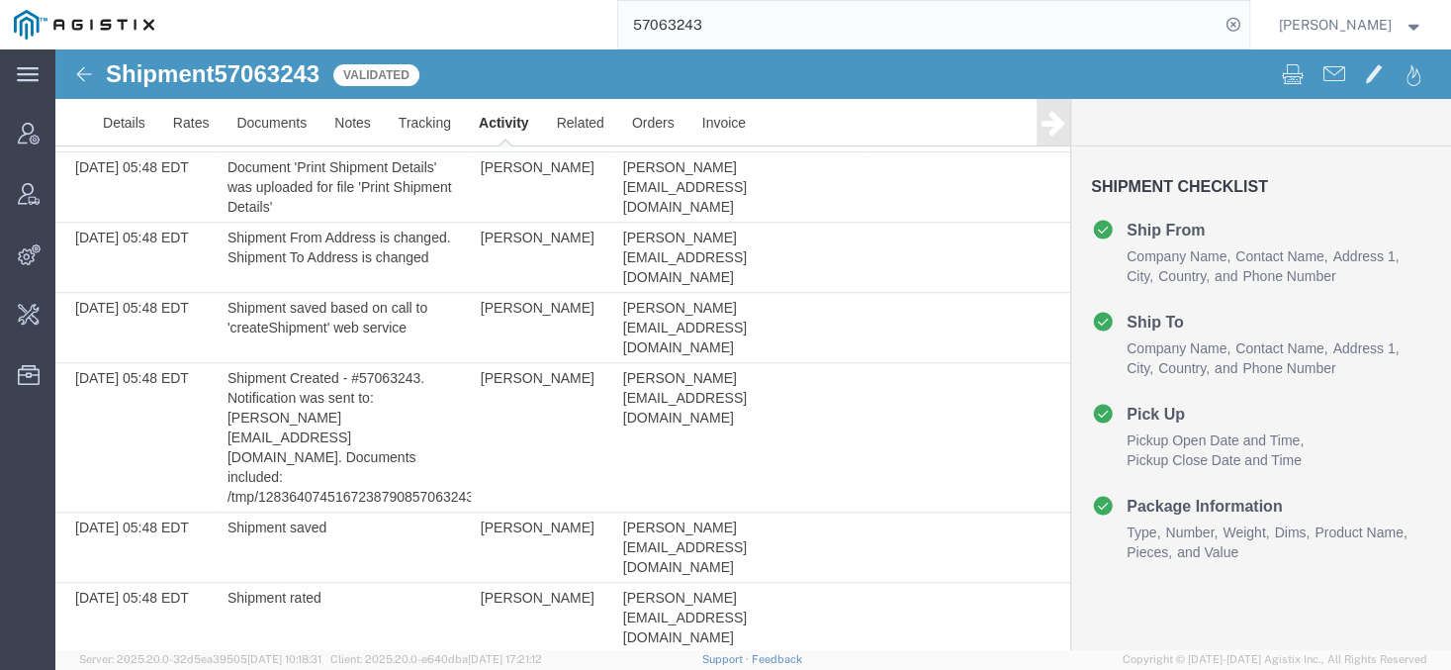
click at [249, 79] on span "57063243" at bounding box center [267, 73] width 106 height 27
copy h1 "57063243"
click at [678, 21] on input "57063243" at bounding box center [918, 24] width 601 height 47
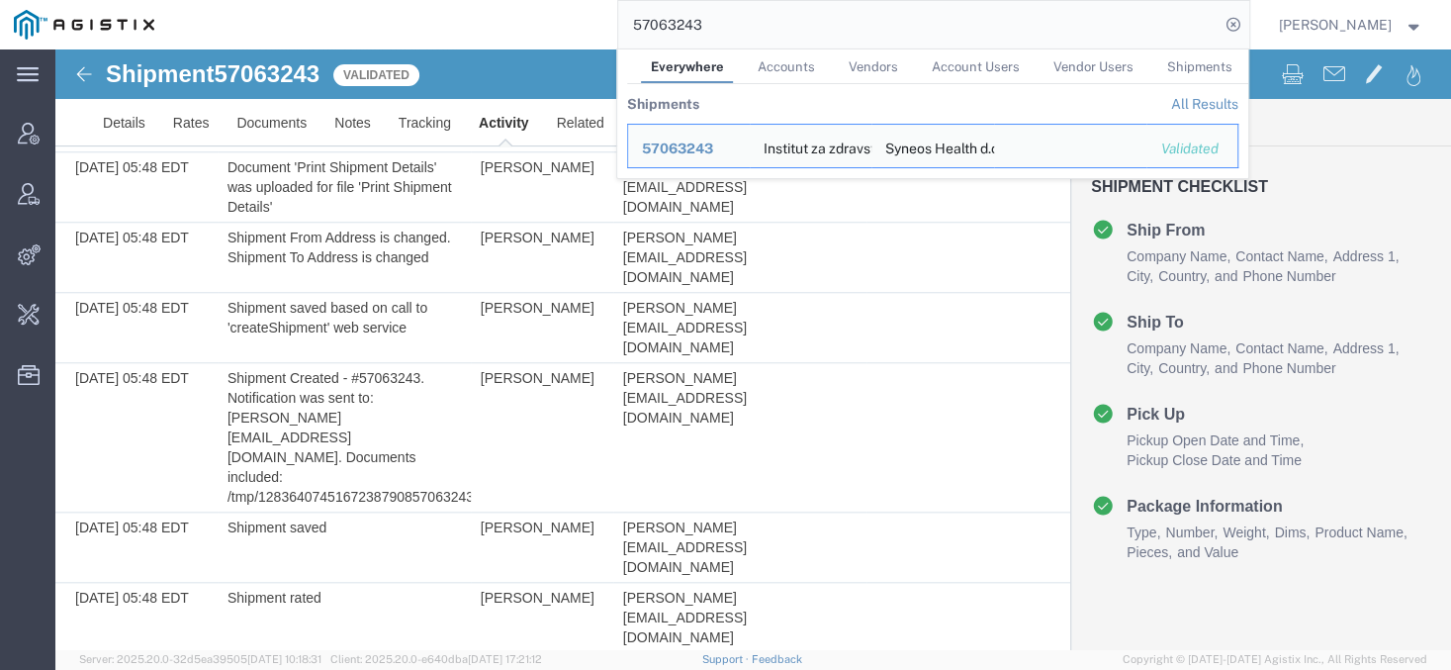
click at [678, 21] on input "57063243" at bounding box center [918, 24] width 601 height 47
copy h1 "57063243"
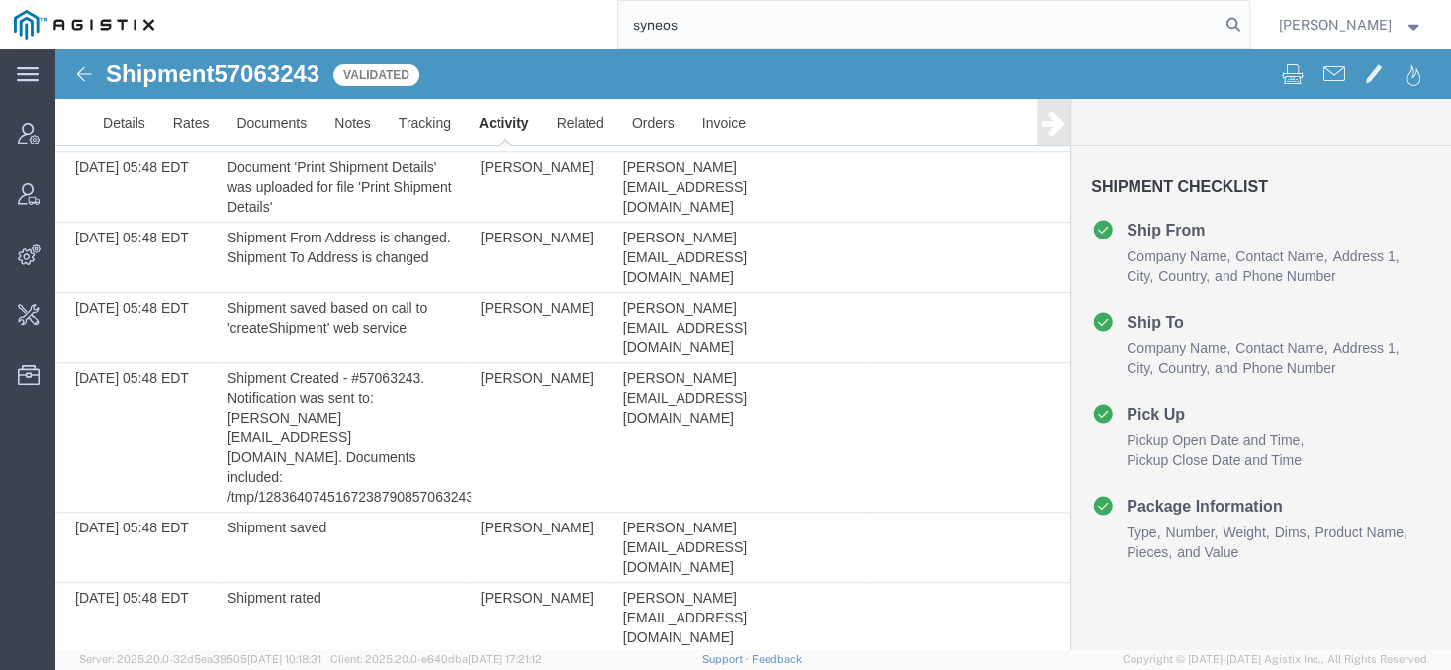
type input "syneos"
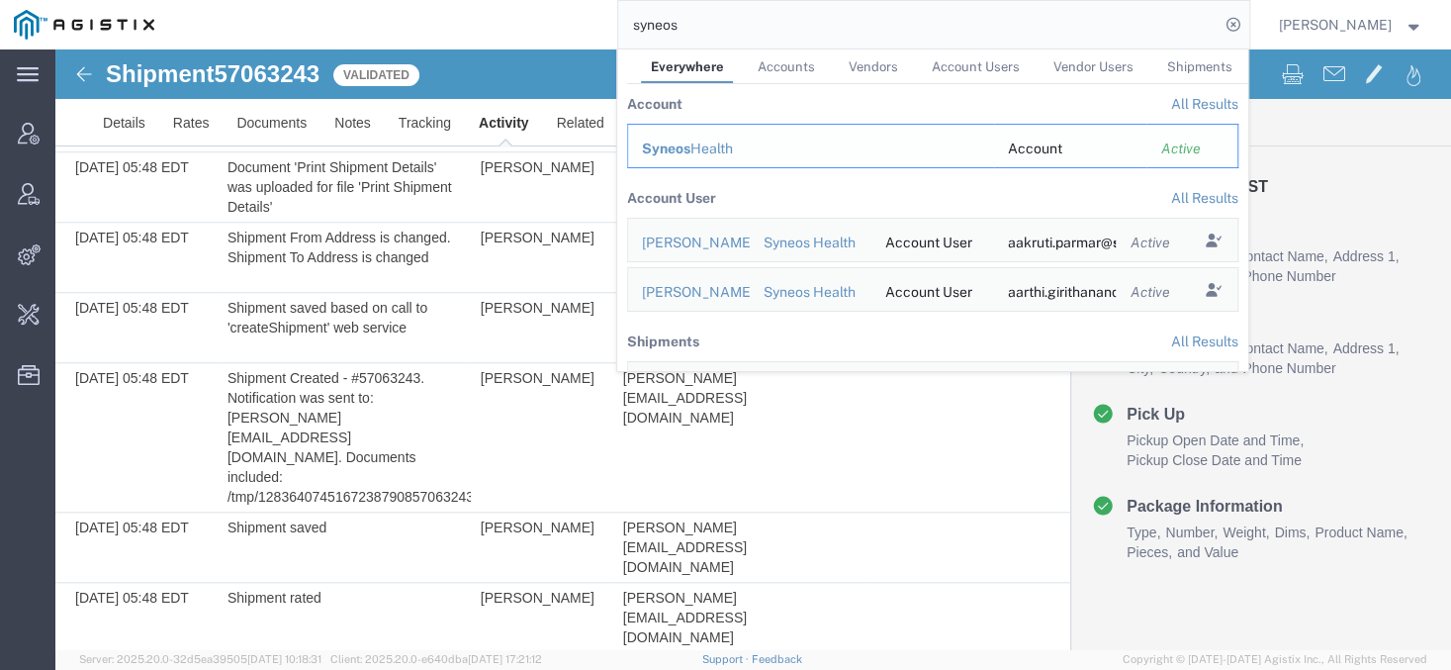
click at [670, 137] on td "Syneos Health" at bounding box center [810, 146] width 367 height 45
click at [670, 145] on span "Syneos" at bounding box center [666, 148] width 48 height 16
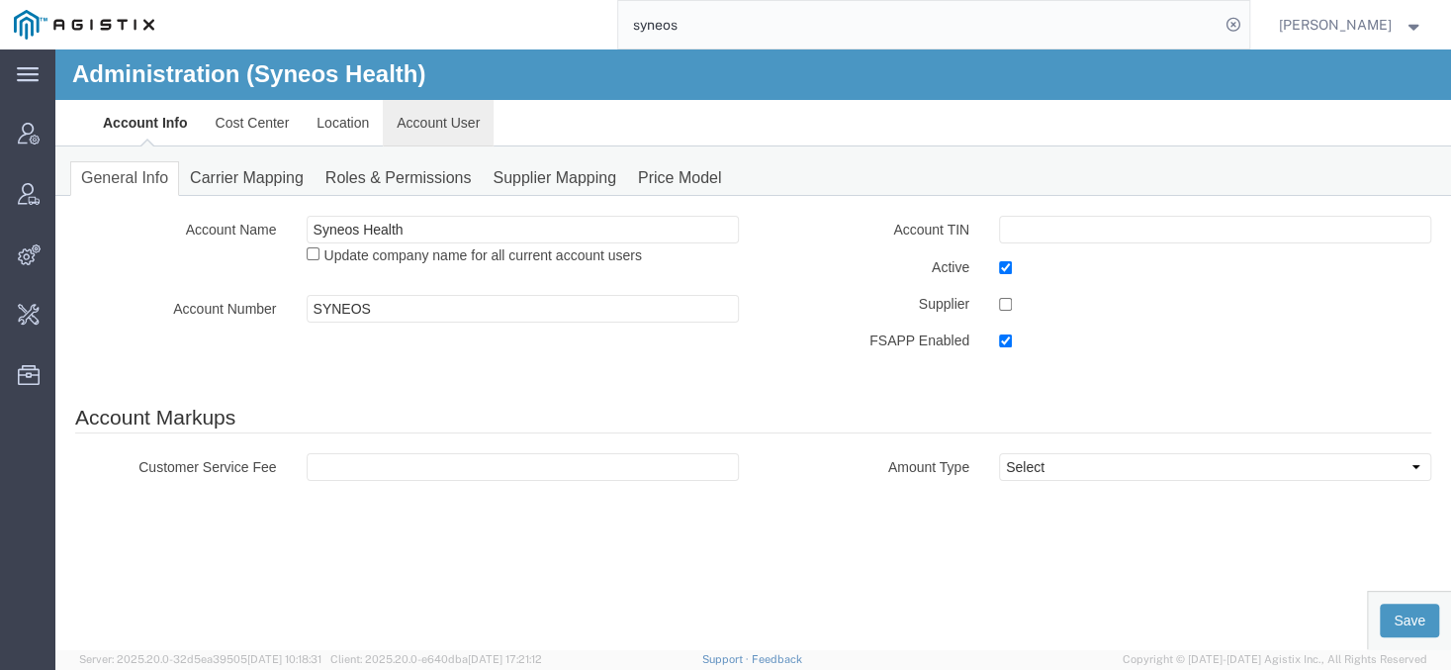
click at [425, 123] on link "Account User" at bounding box center [438, 122] width 111 height 47
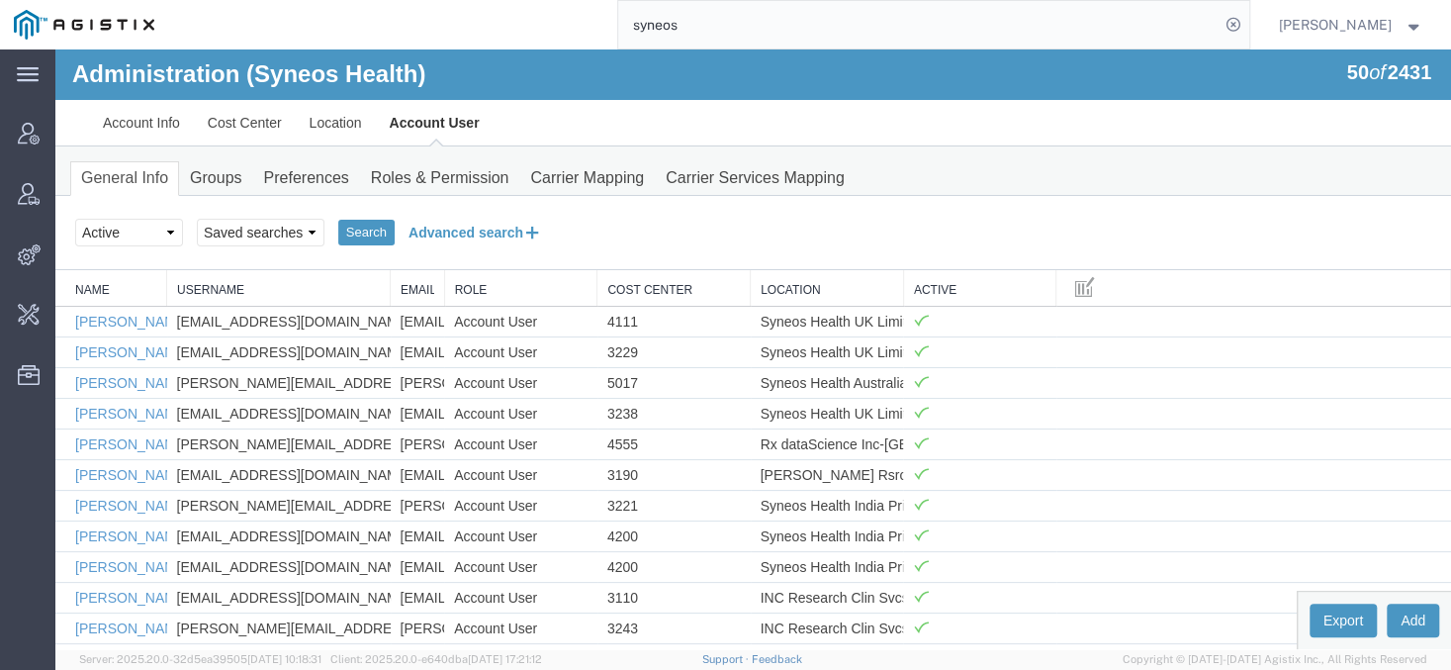
click at [462, 234] on button "Advanced search" at bounding box center [475, 233] width 161 height 34
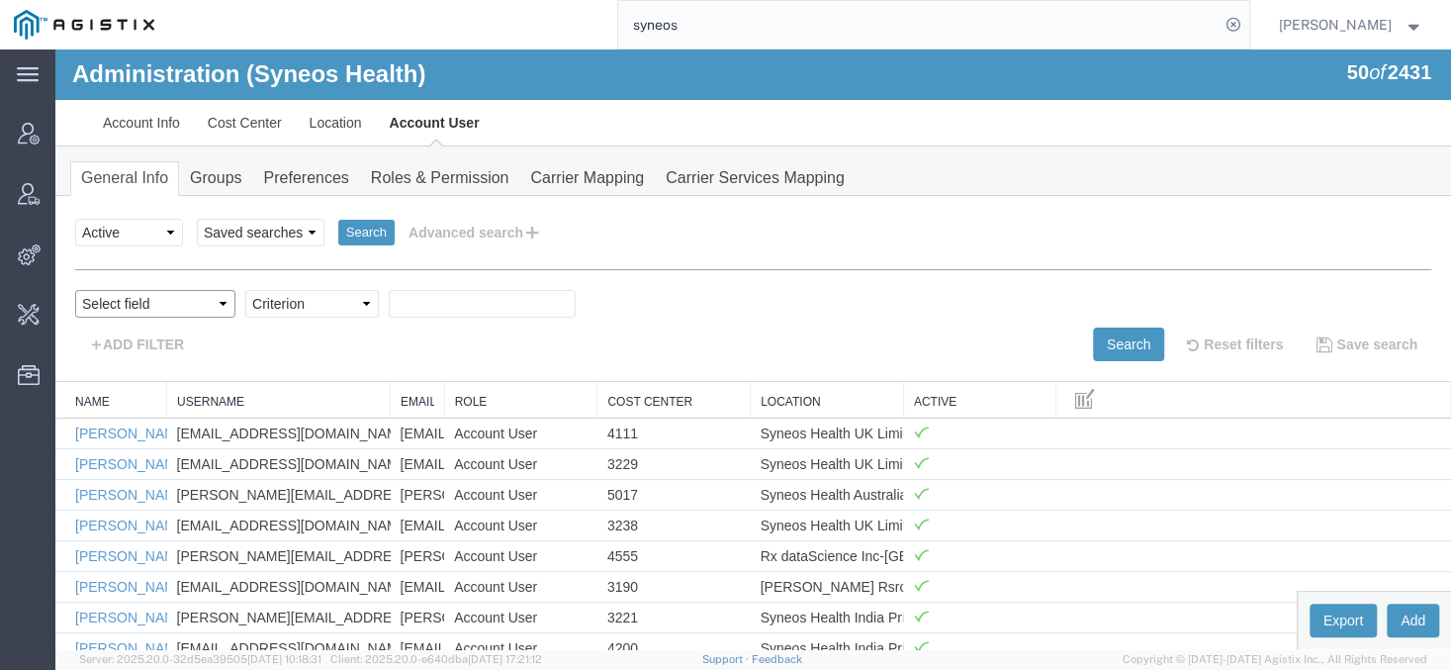
click at [75, 290] on select "Select field Cost Center Email Location Name Role Username" at bounding box center [155, 304] width 160 height 28
select select "email"
click option "Email" at bounding box center [55, 49] width 0 height 0
click at [292, 317] on div "Select field Cost Center Email Location Name Role Username Criterion contains d…" at bounding box center [753, 309] width 1356 height 38
click at [245, 290] on select "Criterion contains does not contain is is blank is not blank starts with" at bounding box center [312, 304] width 134 height 28
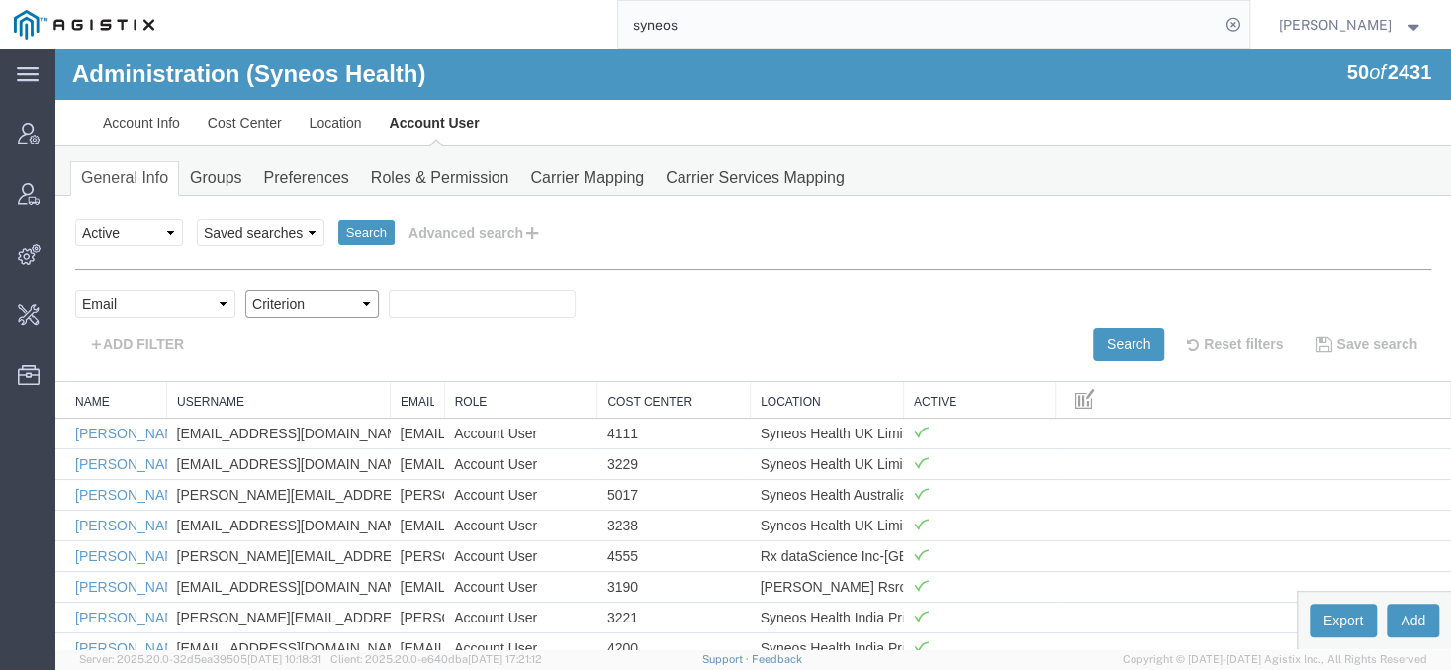
select select "contains"
click option "contains" at bounding box center [55, 49] width 0 height 0
click at [423, 290] on input "text" at bounding box center [482, 304] width 187 height 28
paste input "[PERSON_NAME][EMAIL_ADDRESS][DOMAIN_NAME]"
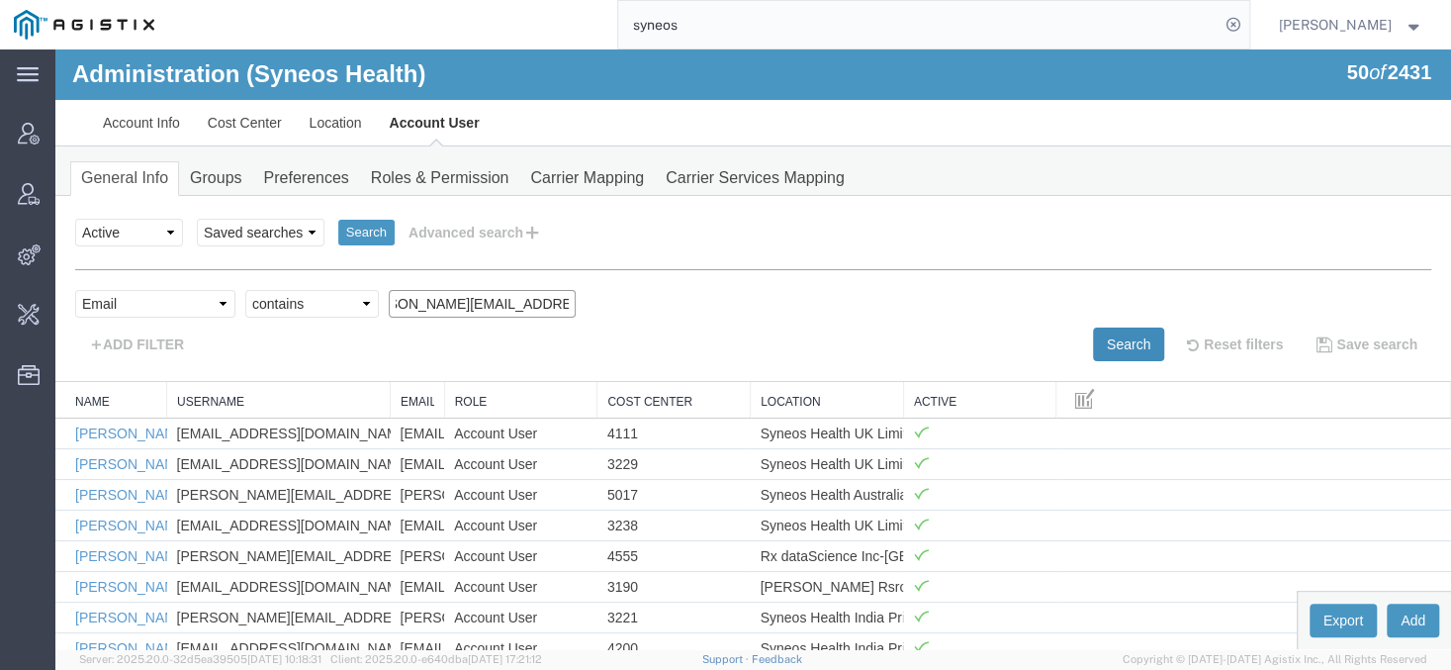
type input "[PERSON_NAME][EMAIL_ADDRESS][DOMAIN_NAME]"
click at [1094, 330] on button "Search" at bounding box center [1128, 344] width 71 height 34
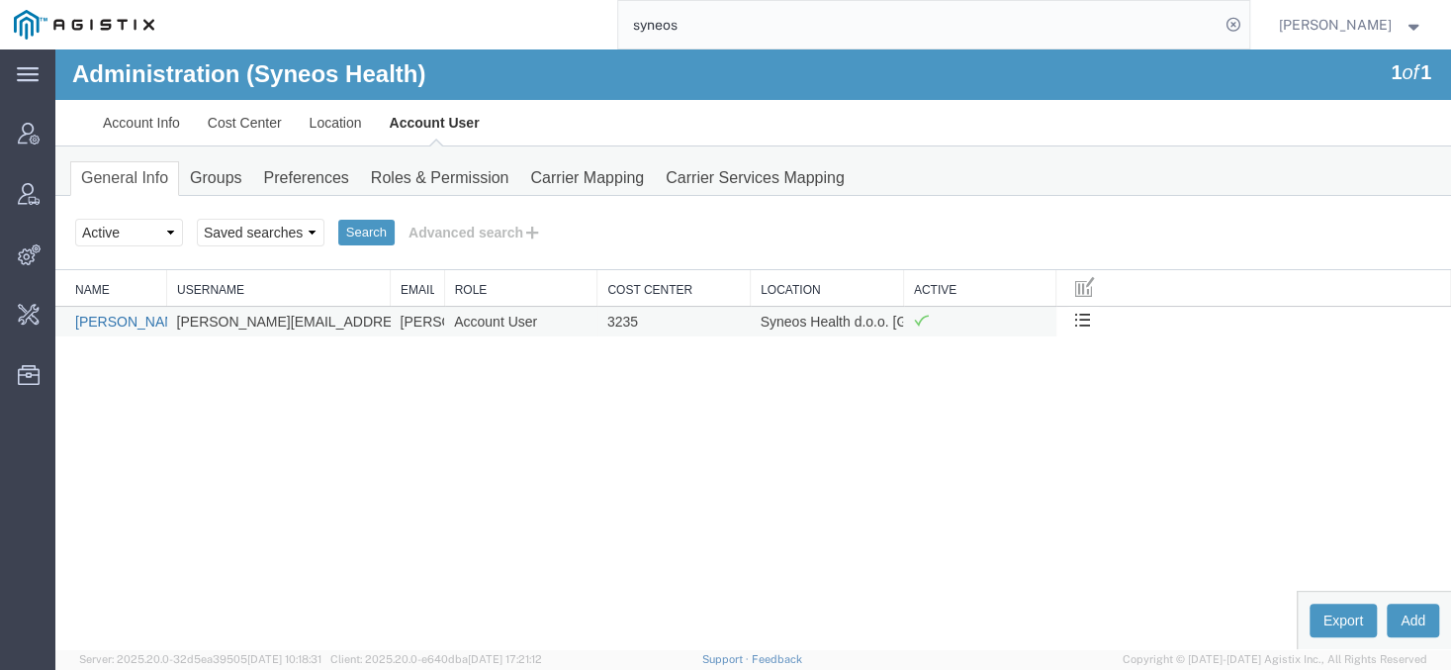
click at [134, 320] on link "[PERSON_NAME]" at bounding box center [132, 321] width 114 height 16
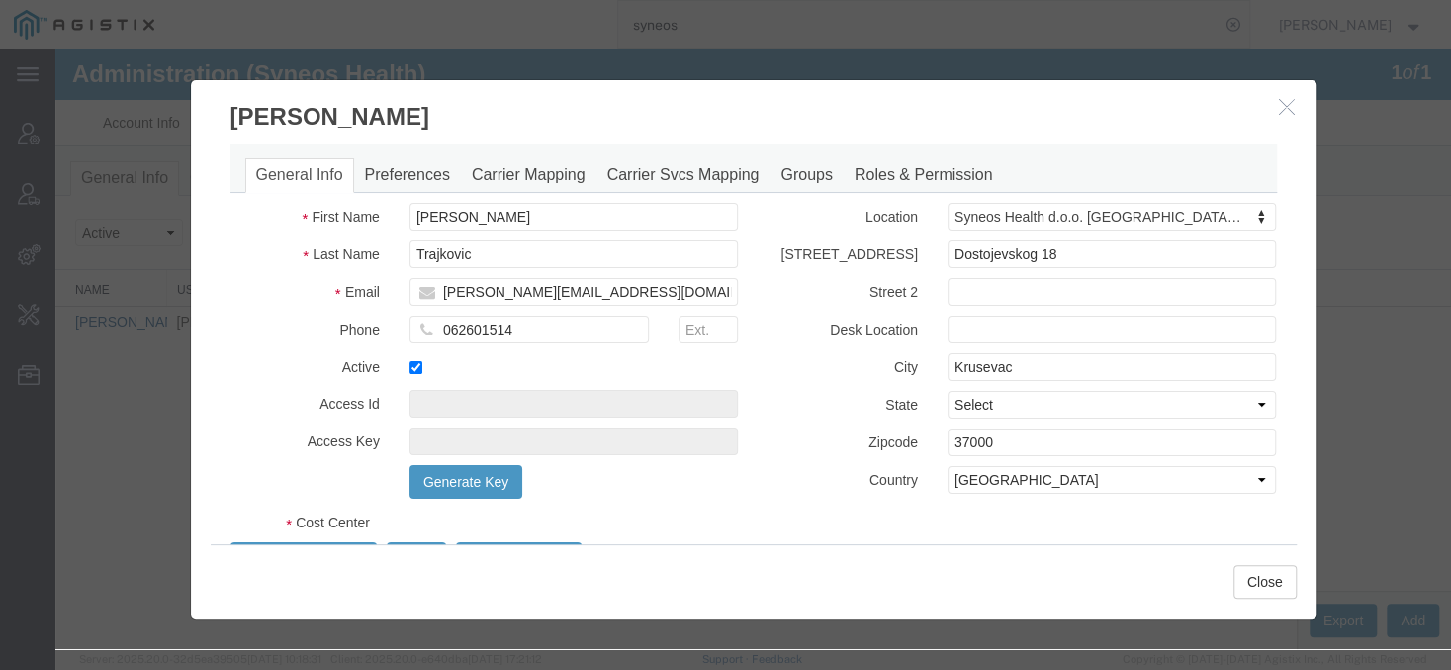
select select "DEPARTMENT"
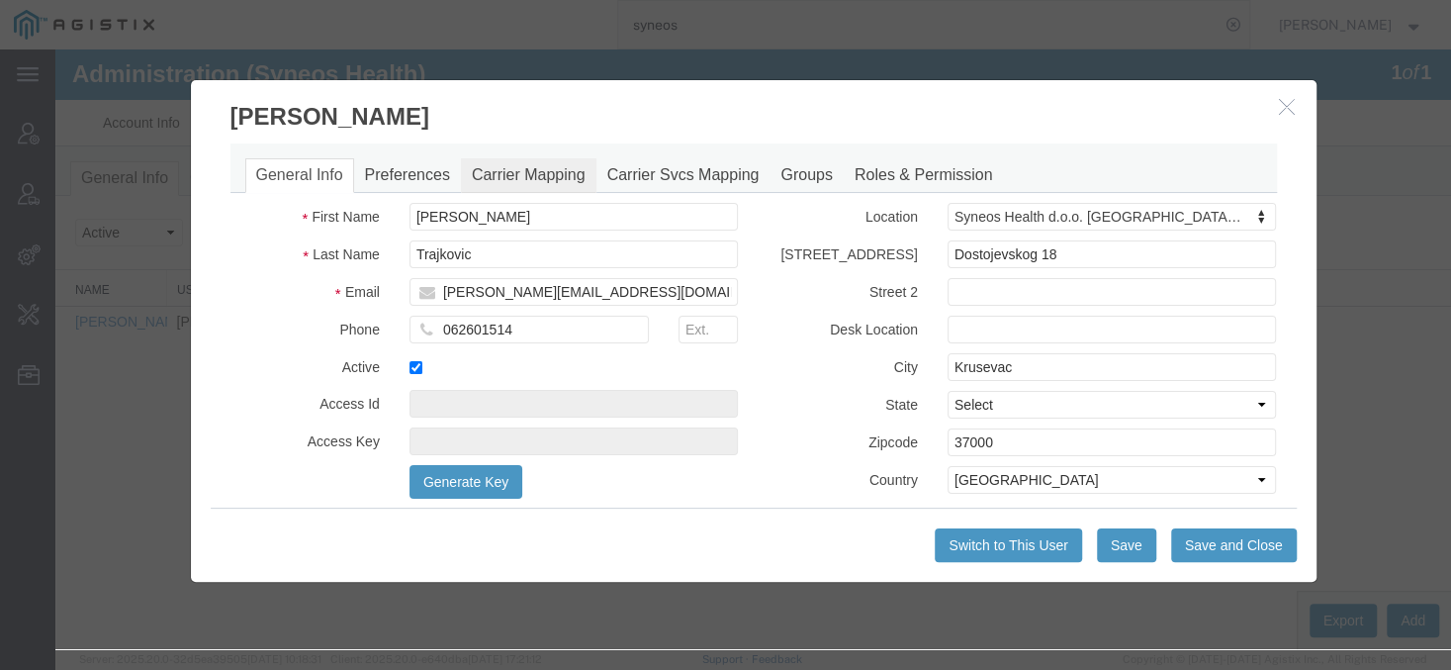
click at [524, 183] on link "Carrier Mapping" at bounding box center [528, 175] width 135 height 35
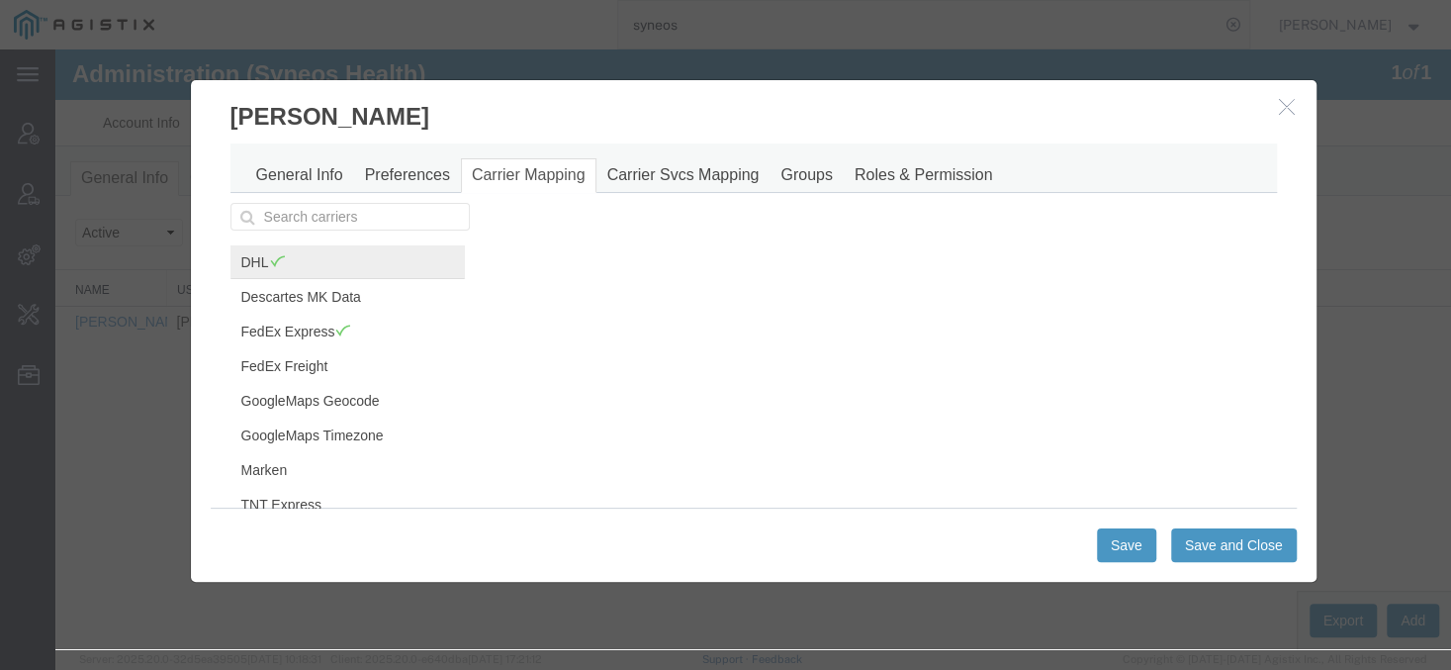
click at [332, 265] on link "DHL" at bounding box center [347, 262] width 234 height 34
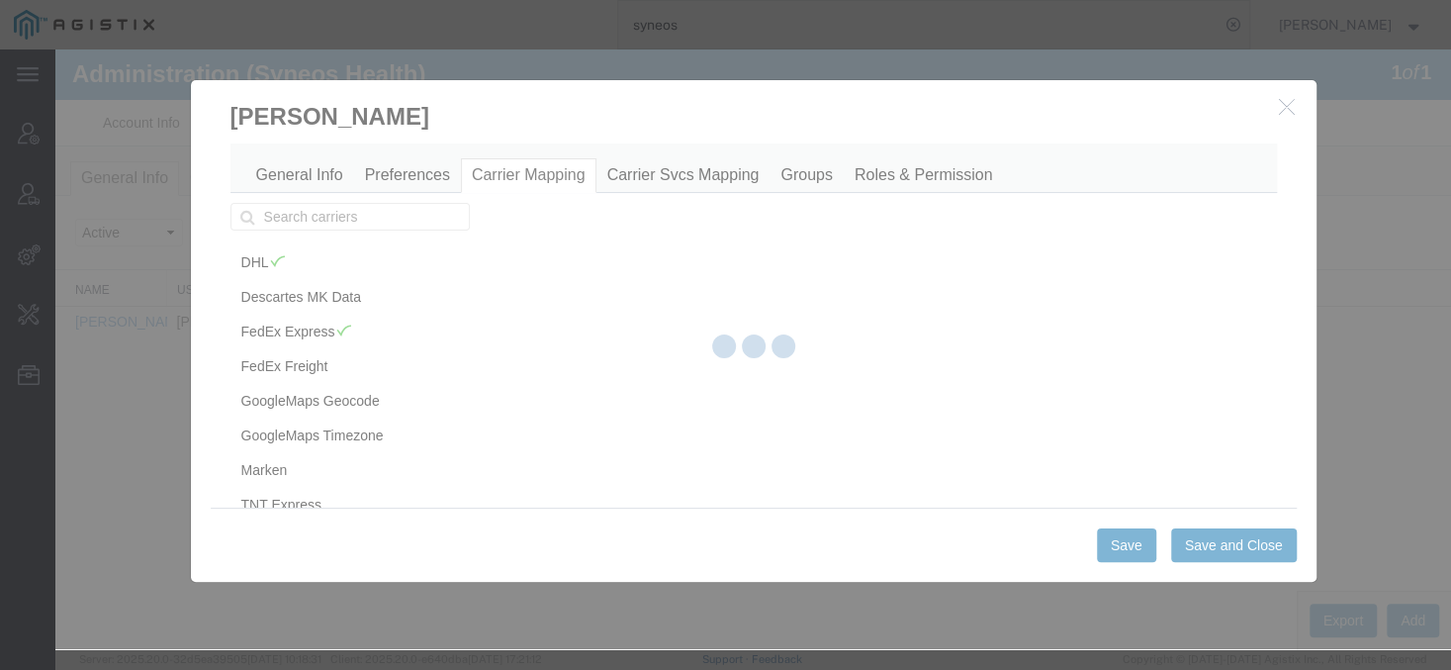
click at [642, 309] on div at bounding box center [752, 348] width 1395 height 599
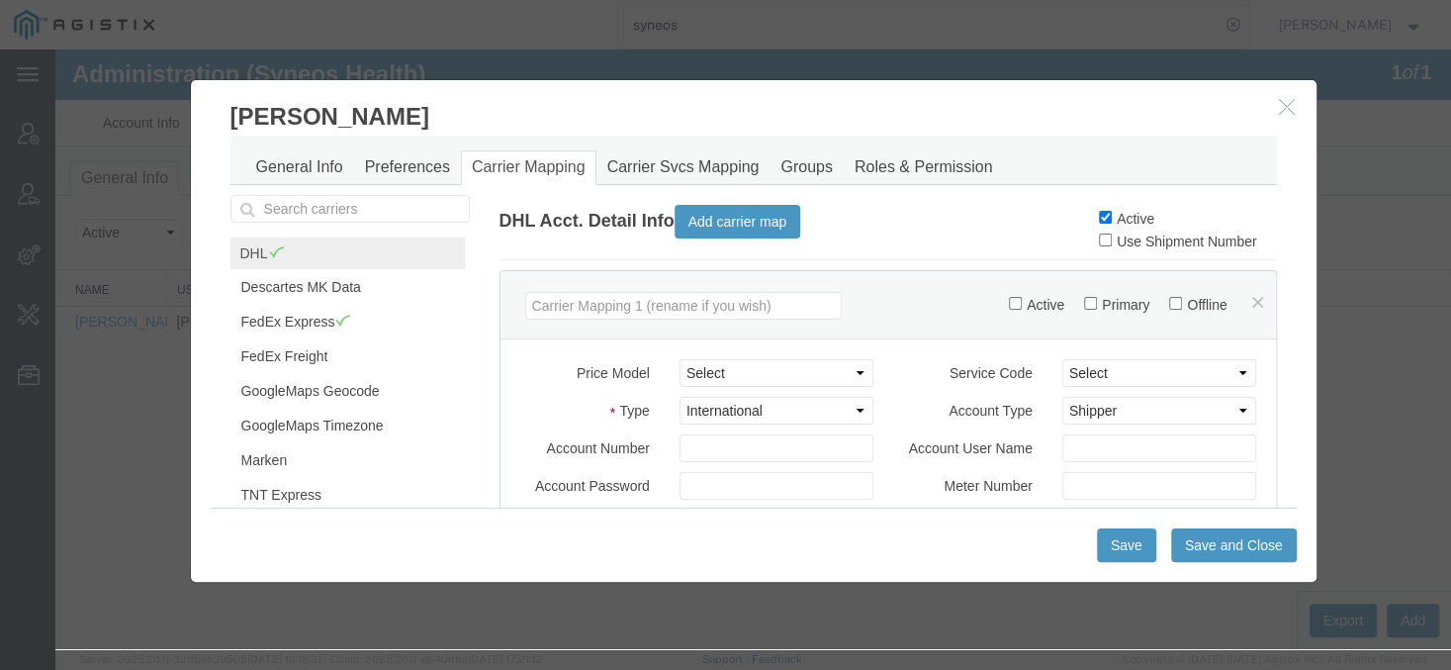
scroll to position [0, 0]
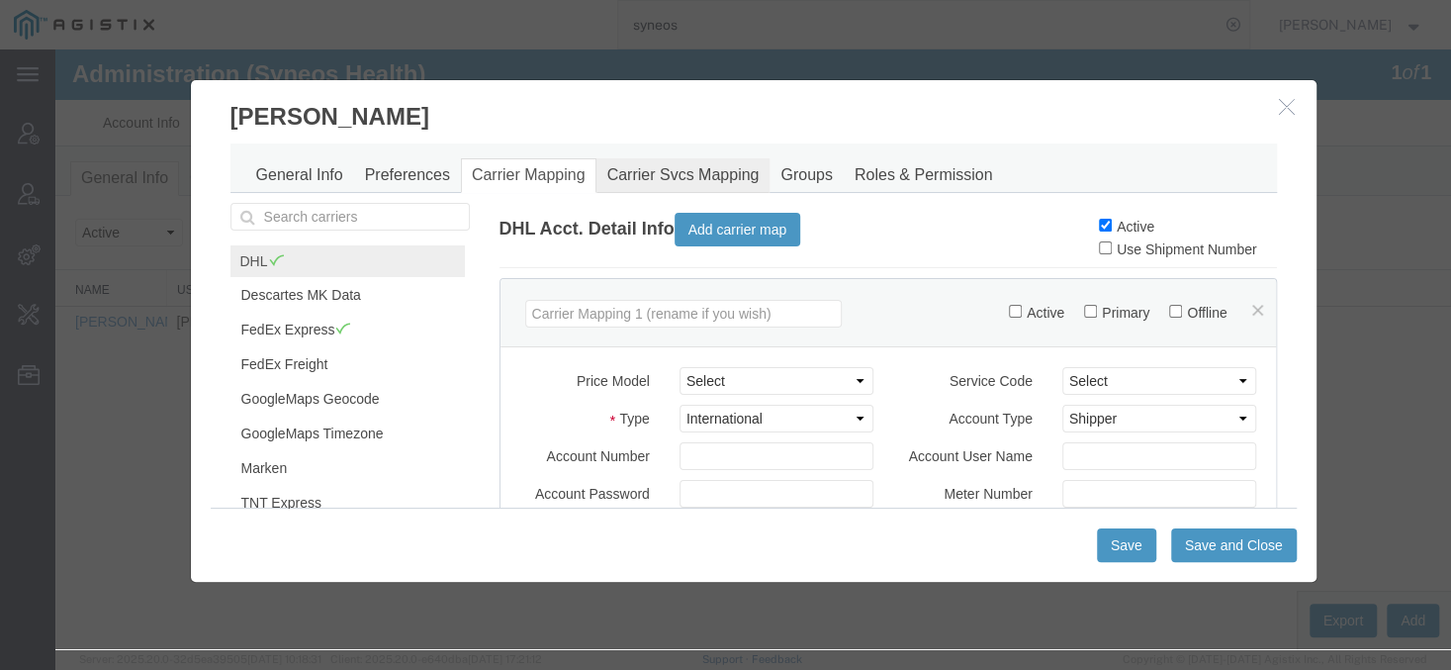
click at [638, 168] on link "Carrier Svcs Mapping" at bounding box center [683, 175] width 174 height 35
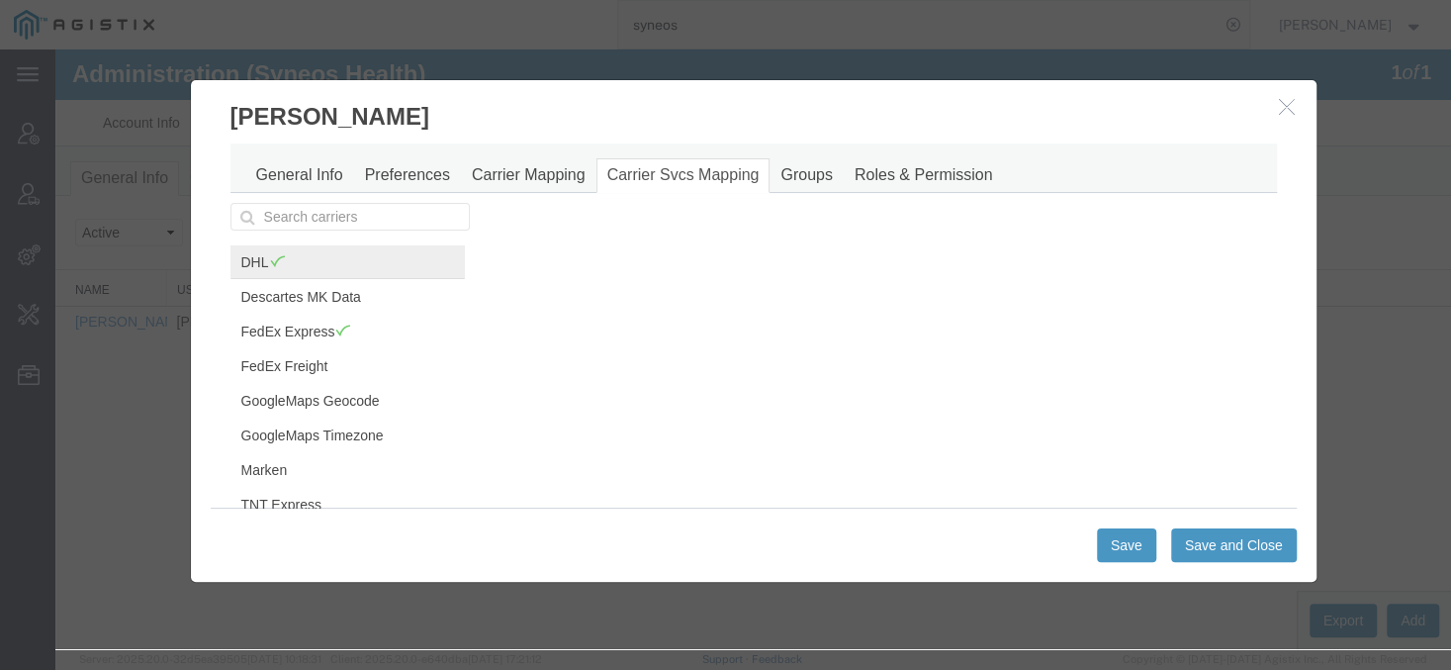
click at [330, 267] on link "DHL" at bounding box center [347, 262] width 234 height 34
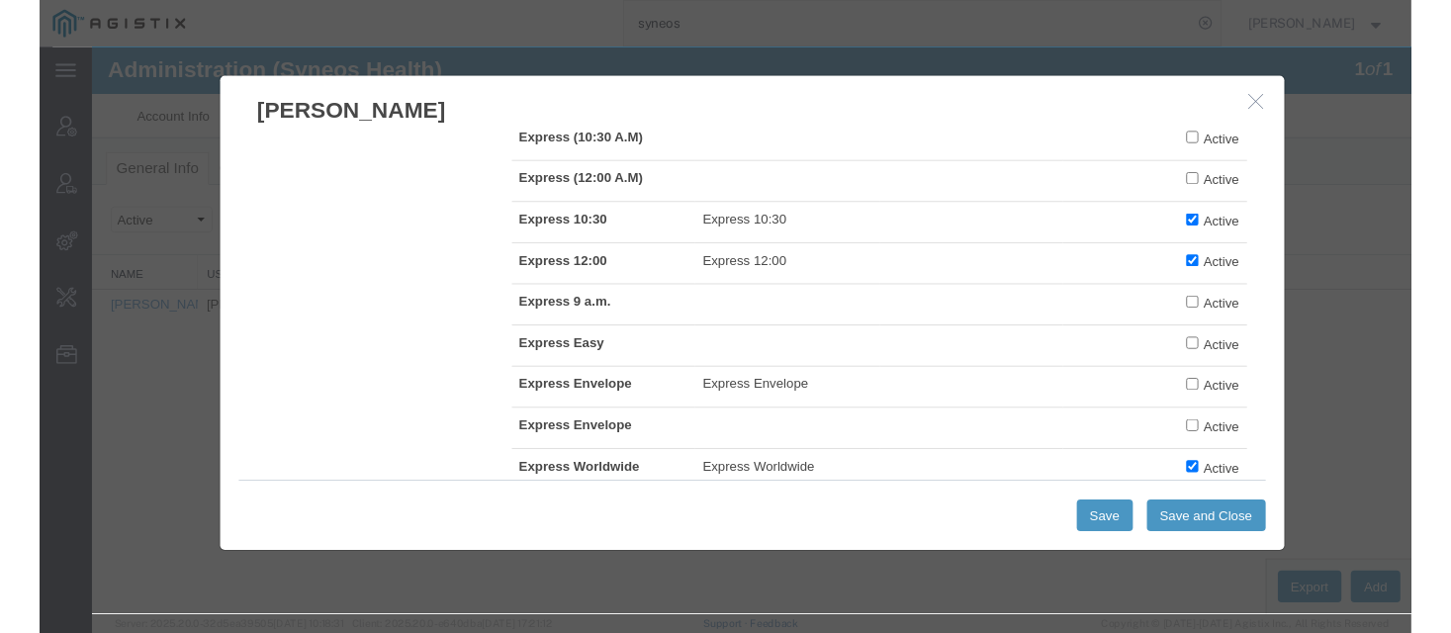
scroll to position [1181, 0]
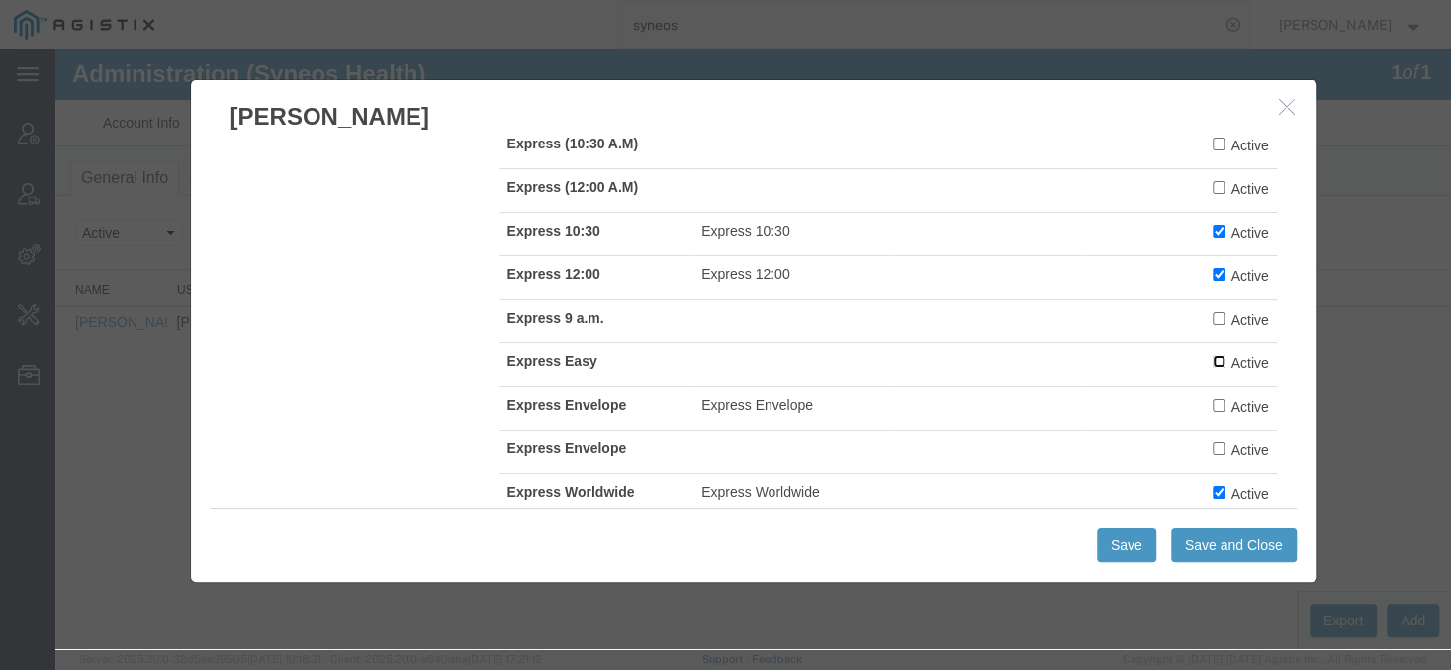
click at [1213, 355] on input "Active" at bounding box center [1218, 361] width 13 height 13
checkbox input "true"
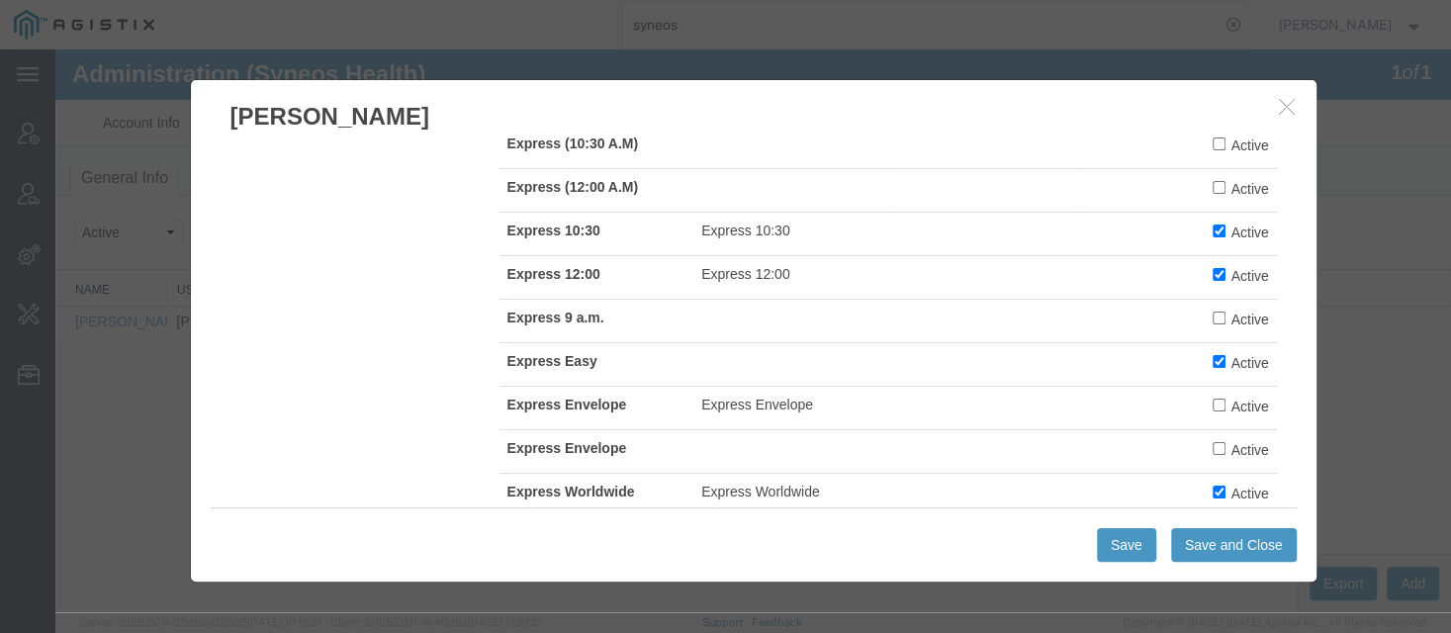
scroll to position [348, 0]
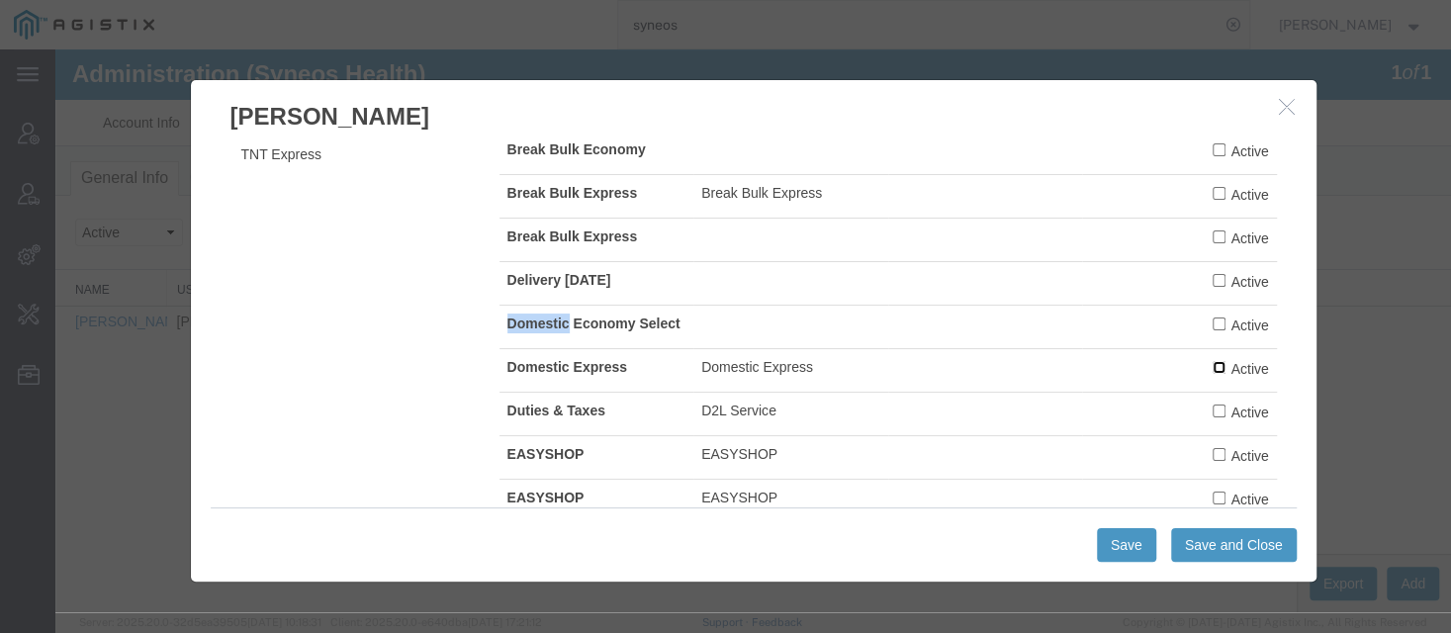
click at [1213, 363] on input "Active" at bounding box center [1218, 367] width 13 height 13
checkbox input "true"
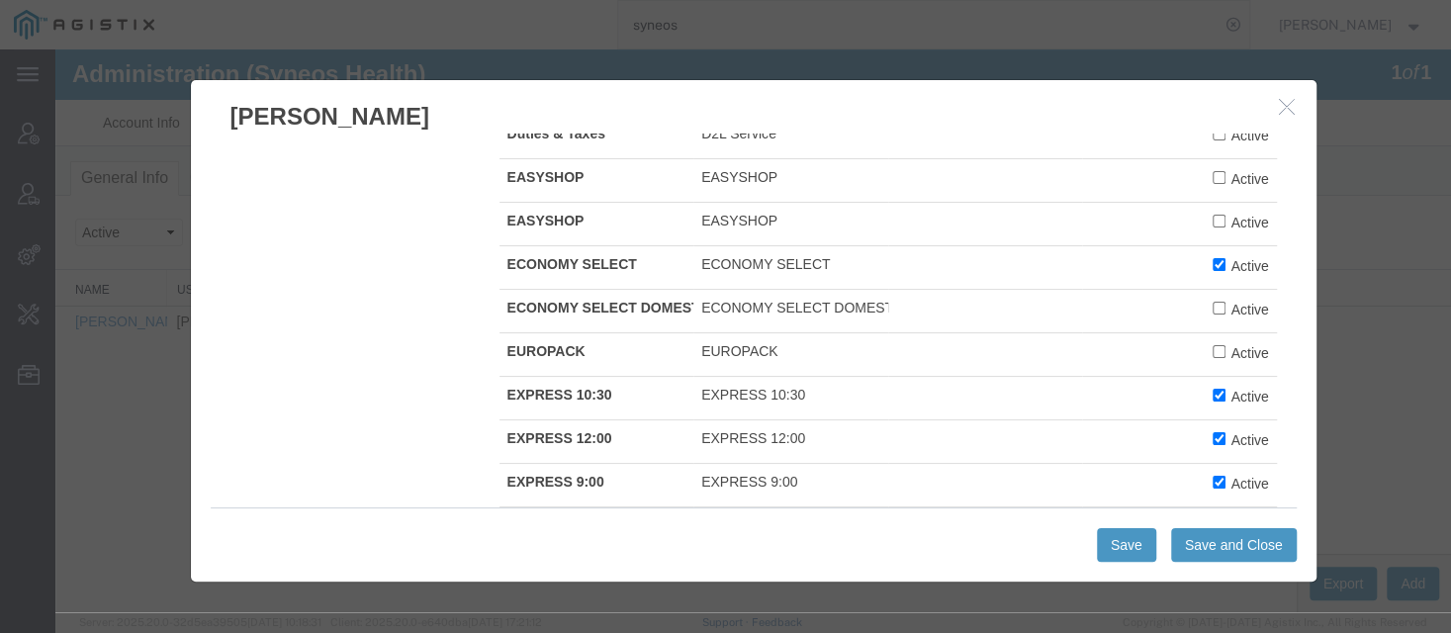
scroll to position [628, 0]
click at [1198, 544] on button "Save and Close" at bounding box center [1234, 545] width 126 height 34
